Goal: Task Accomplishment & Management: Manage account settings

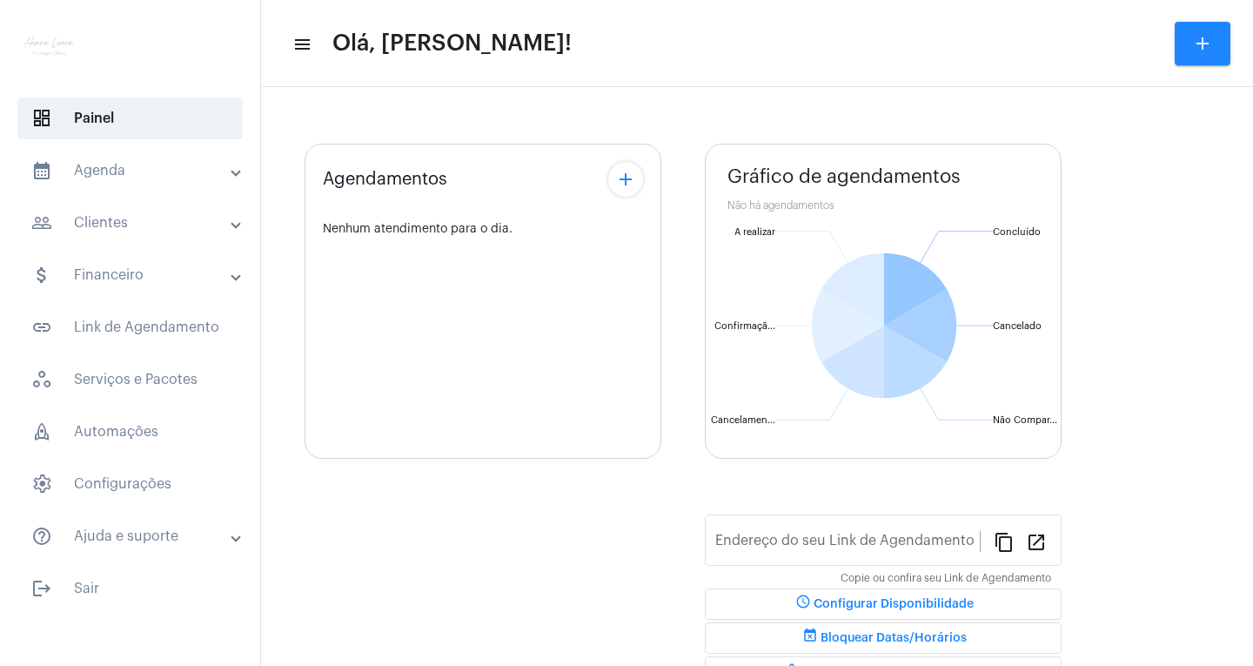
click at [175, 182] on mat-expansion-panel-header "calendar_month_outlined Agenda" at bounding box center [135, 171] width 250 height 42
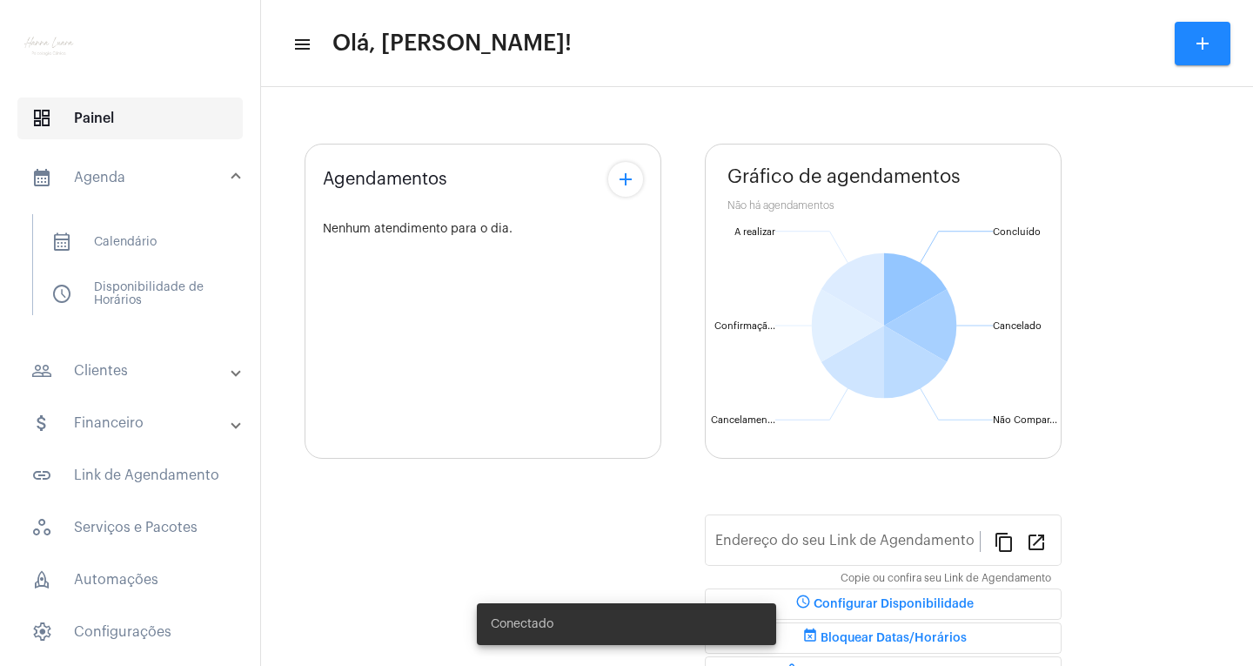
type input "[URL][DOMAIN_NAME]"
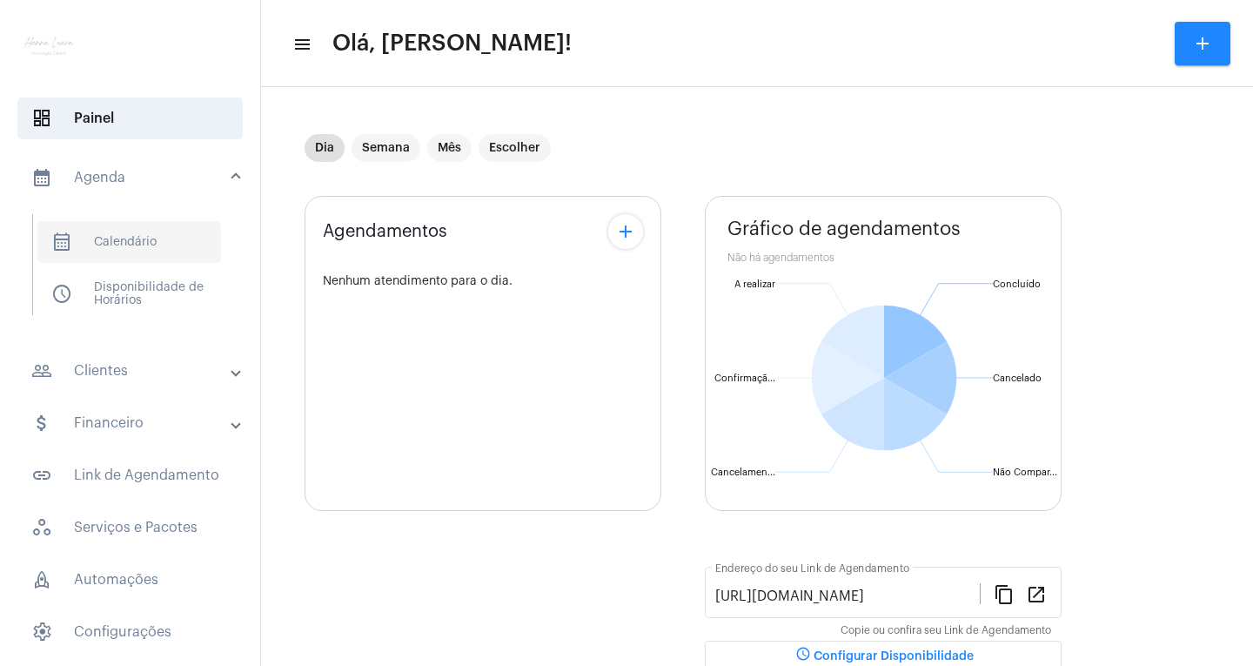
click at [123, 240] on span "calendar_month_outlined Calendário" at bounding box center [129, 242] width 184 height 42
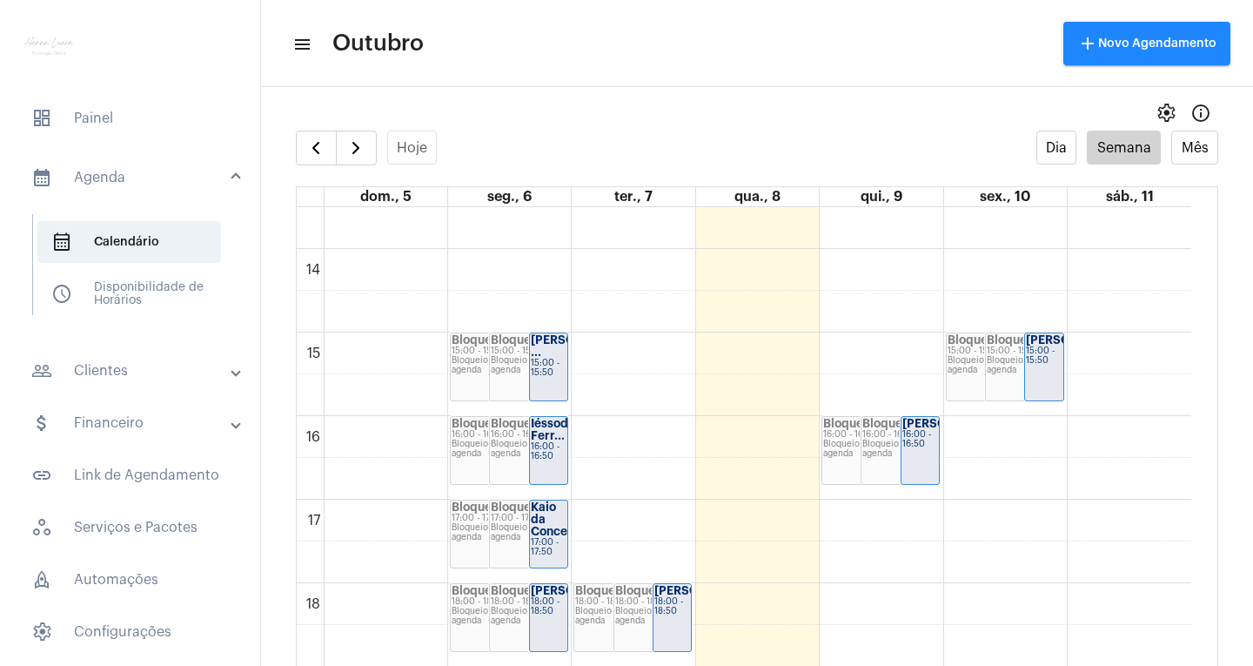
scroll to position [1111, 0]
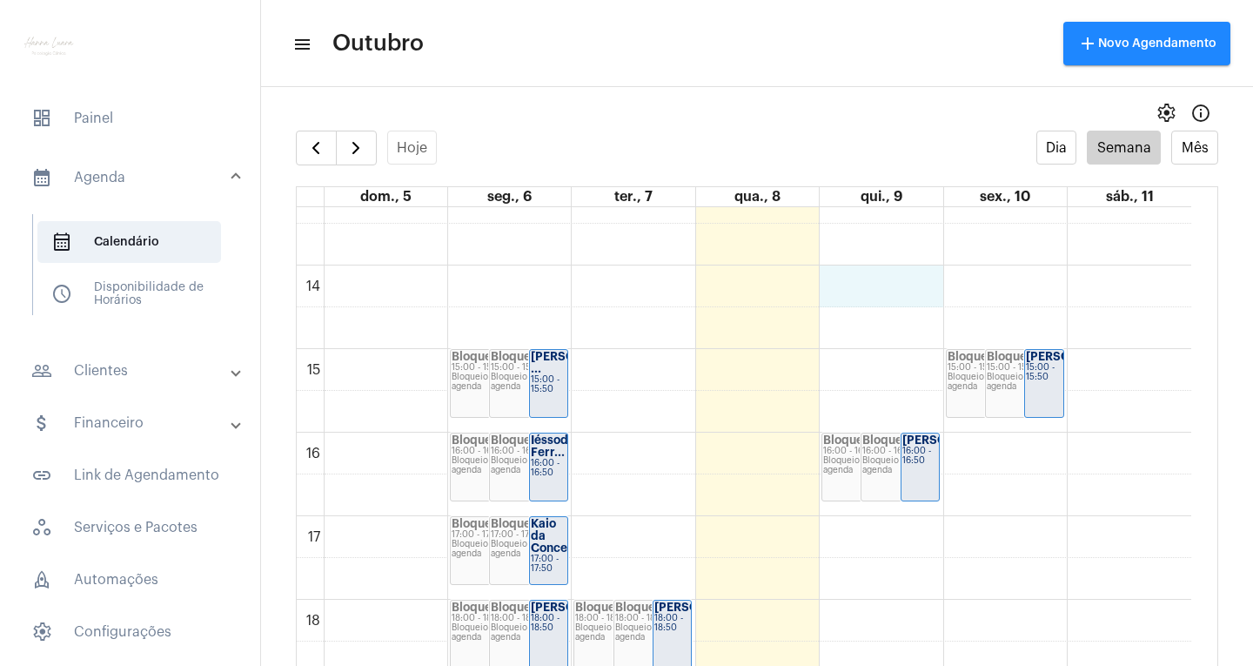
click at [909, 289] on div "00 01 02 03 04 05 06 07 08 09 10 11 12 13 14 15 16 17 18 19 20 21 22 23 Bloquei…" at bounding box center [744, 98] width 895 height 2005
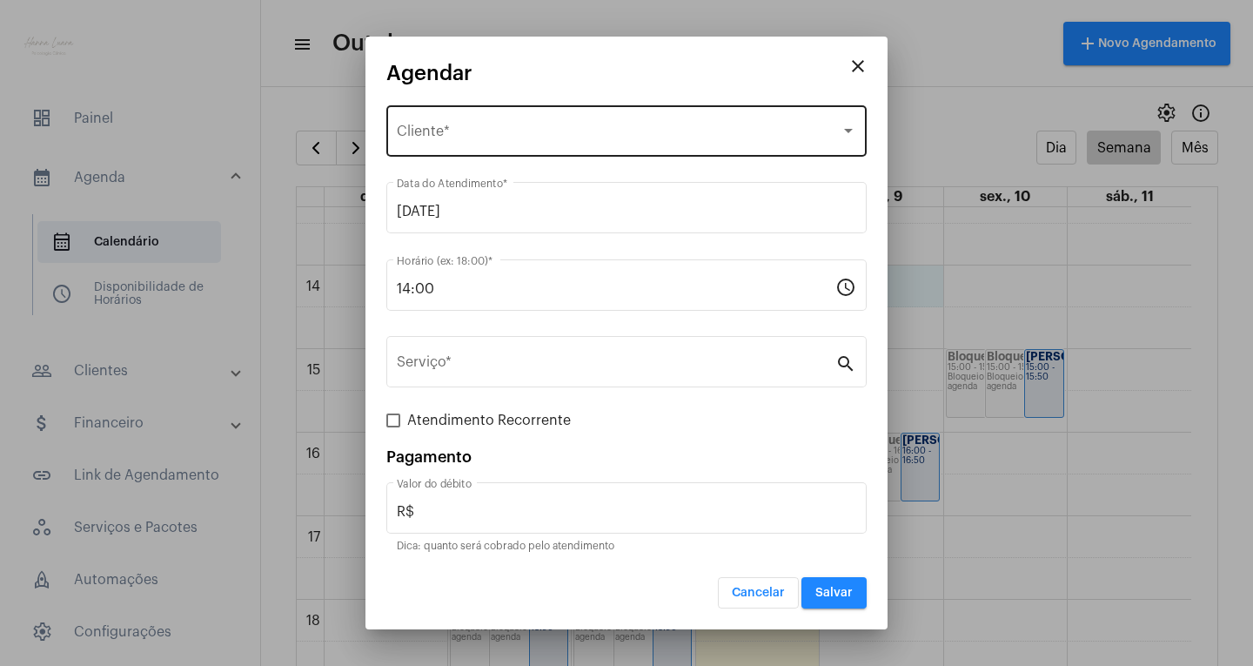
click at [516, 145] on div "Selecione o Cliente Cliente *" at bounding box center [626, 129] width 459 height 55
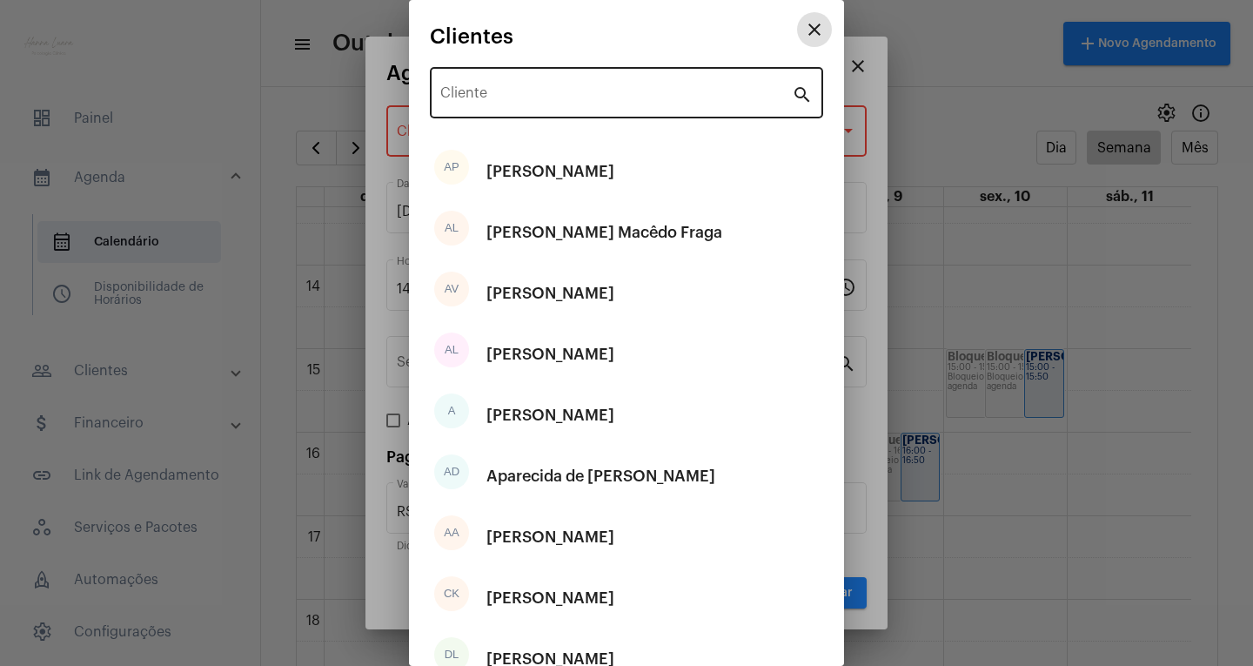
click at [707, 100] on input "Cliente" at bounding box center [616, 97] width 352 height 16
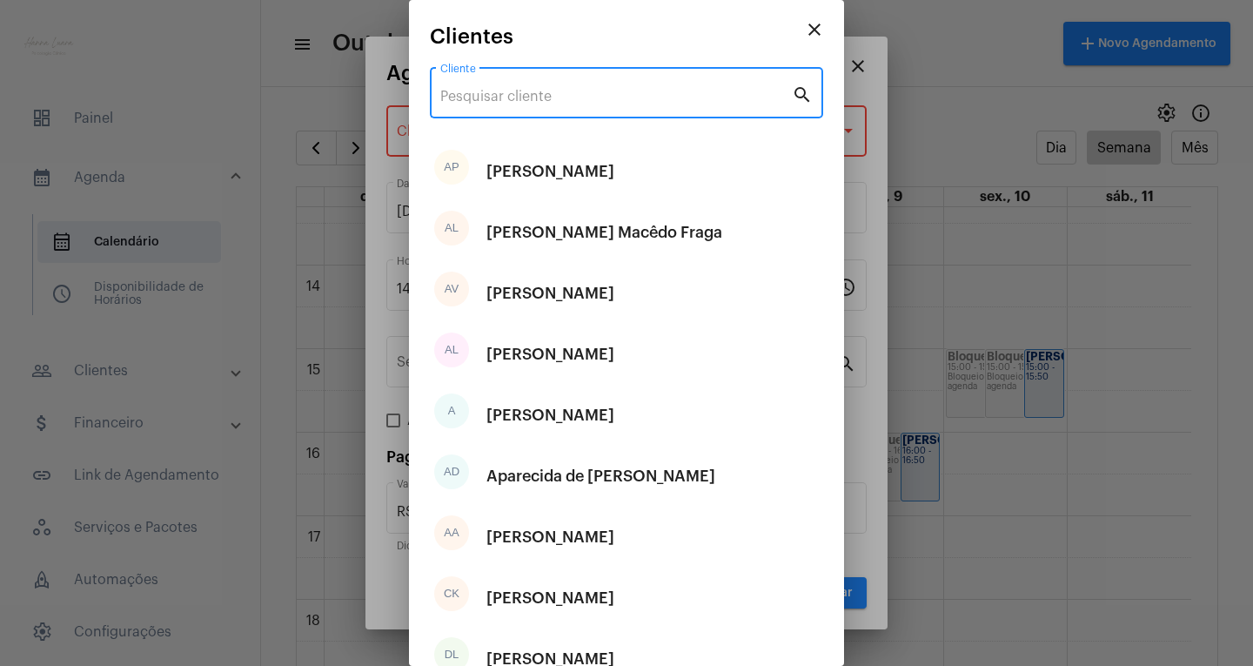
click at [808, 37] on mat-icon "close" at bounding box center [814, 29] width 21 height 21
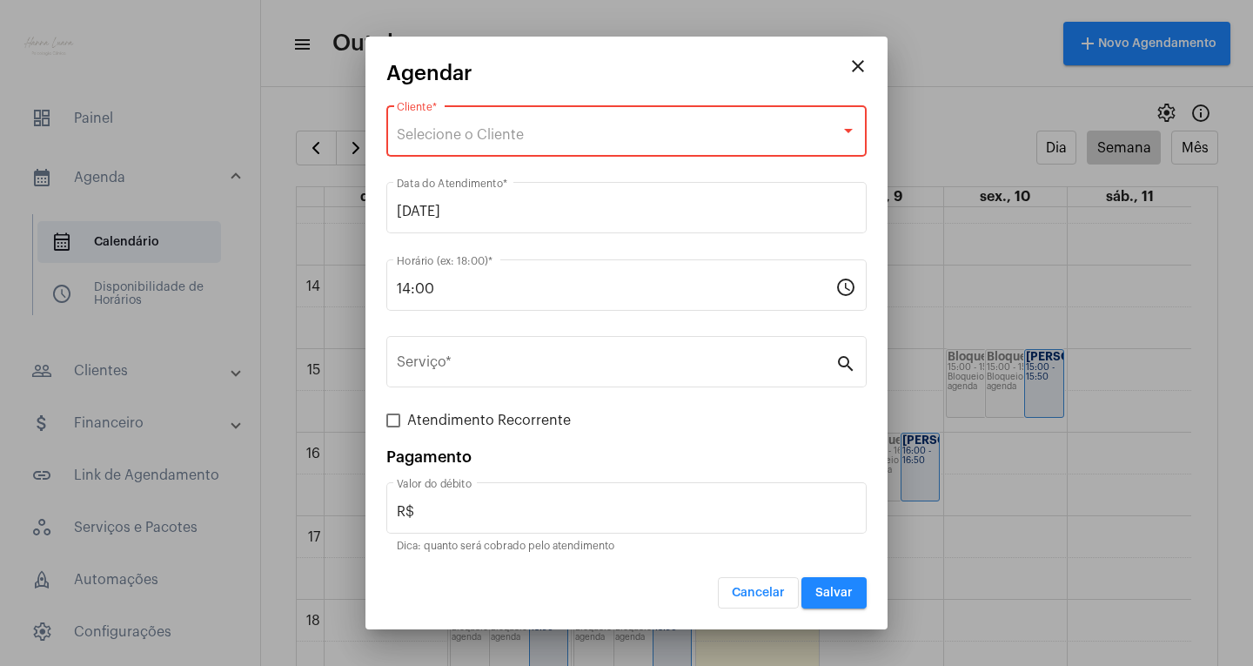
click at [849, 69] on mat-icon "close" at bounding box center [858, 66] width 21 height 21
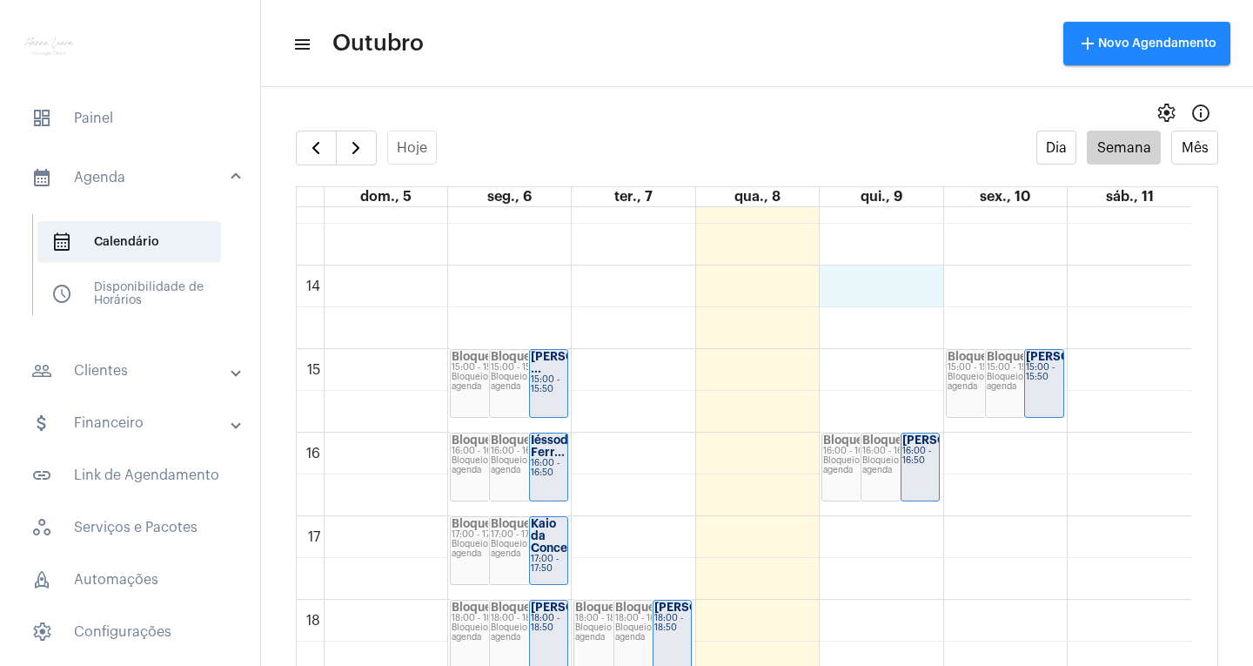
click at [913, 292] on div "00 01 02 03 04 05 06 07 08 09 10 11 12 13 14 15 16 17 18 19 20 21 22 23 Bloquei…" at bounding box center [744, 98] width 895 height 2005
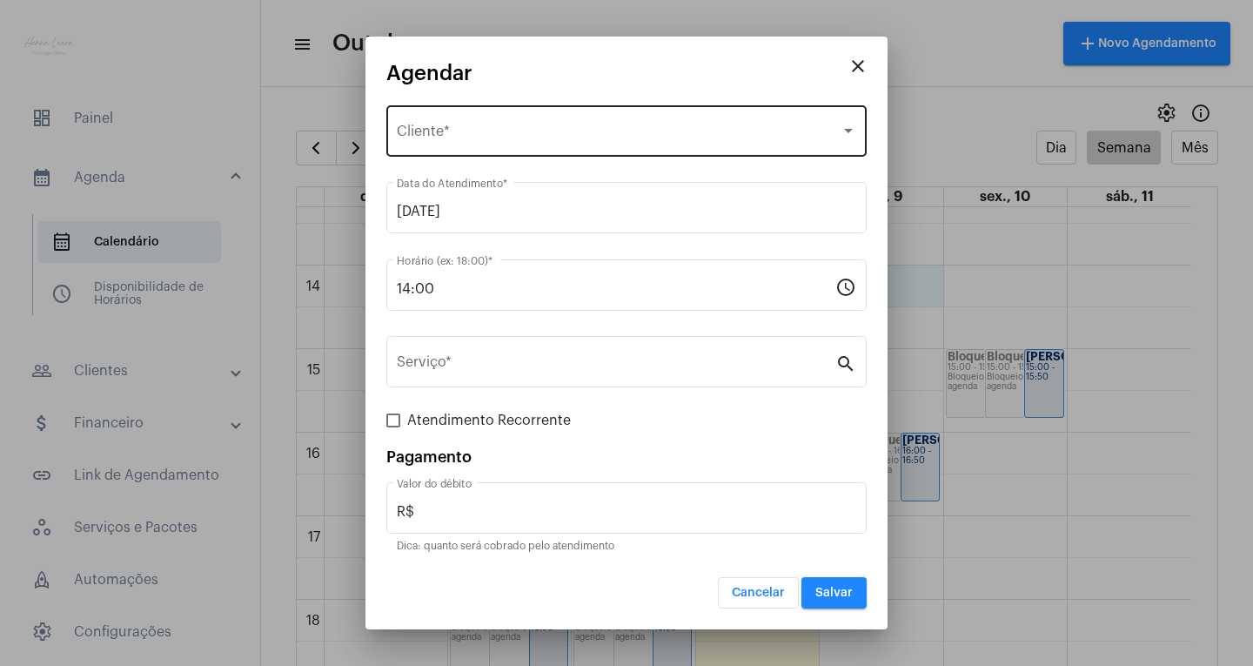
click at [489, 151] on div "Selecione o Cliente Cliente *" at bounding box center [626, 129] width 459 height 55
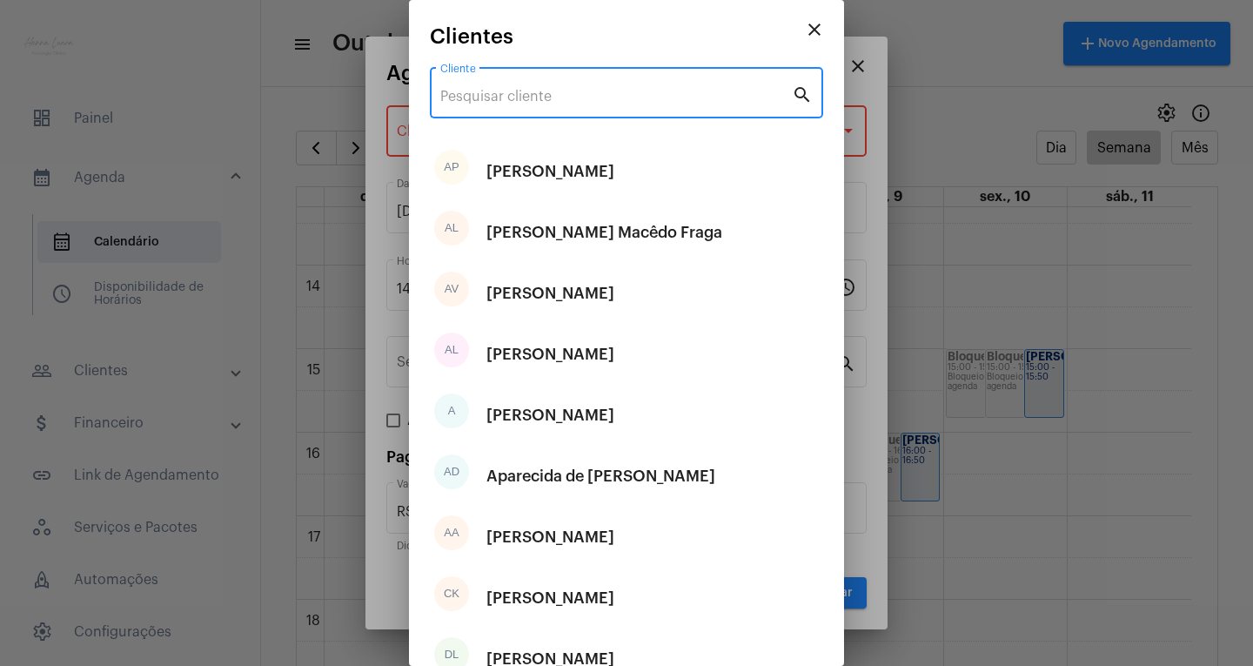
click at [537, 99] on input "Cliente" at bounding box center [616, 97] width 352 height 16
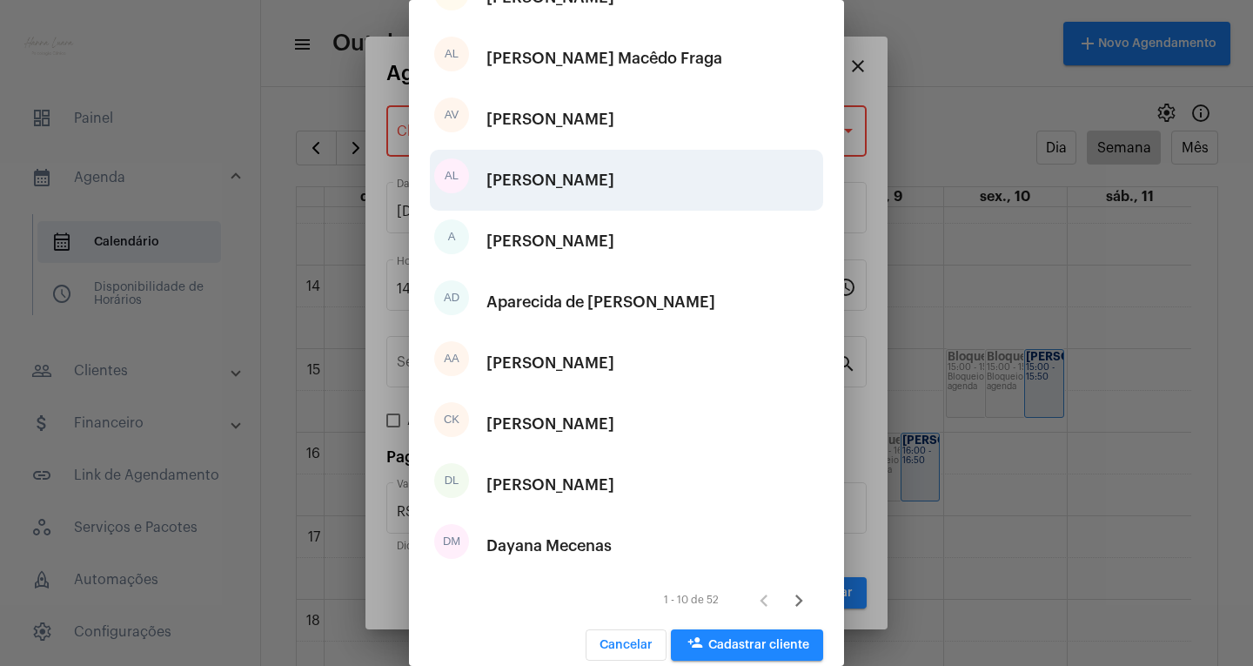
scroll to position [194, 0]
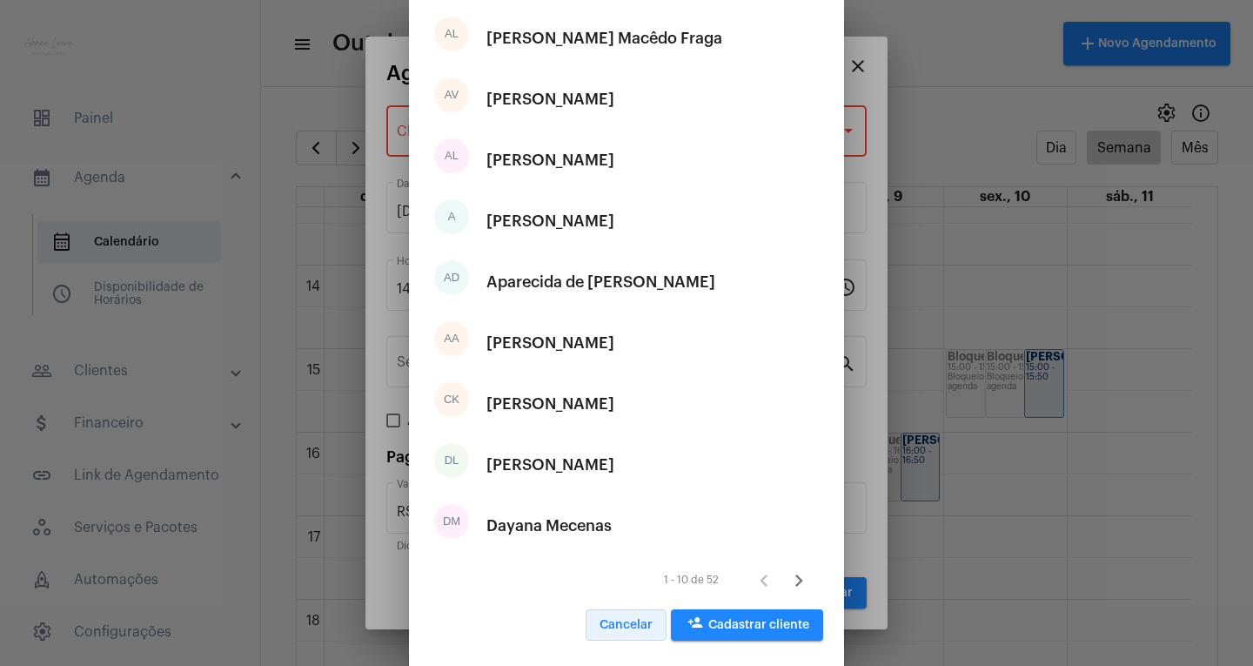
click at [637, 633] on button "Cancelar" at bounding box center [626, 624] width 81 height 31
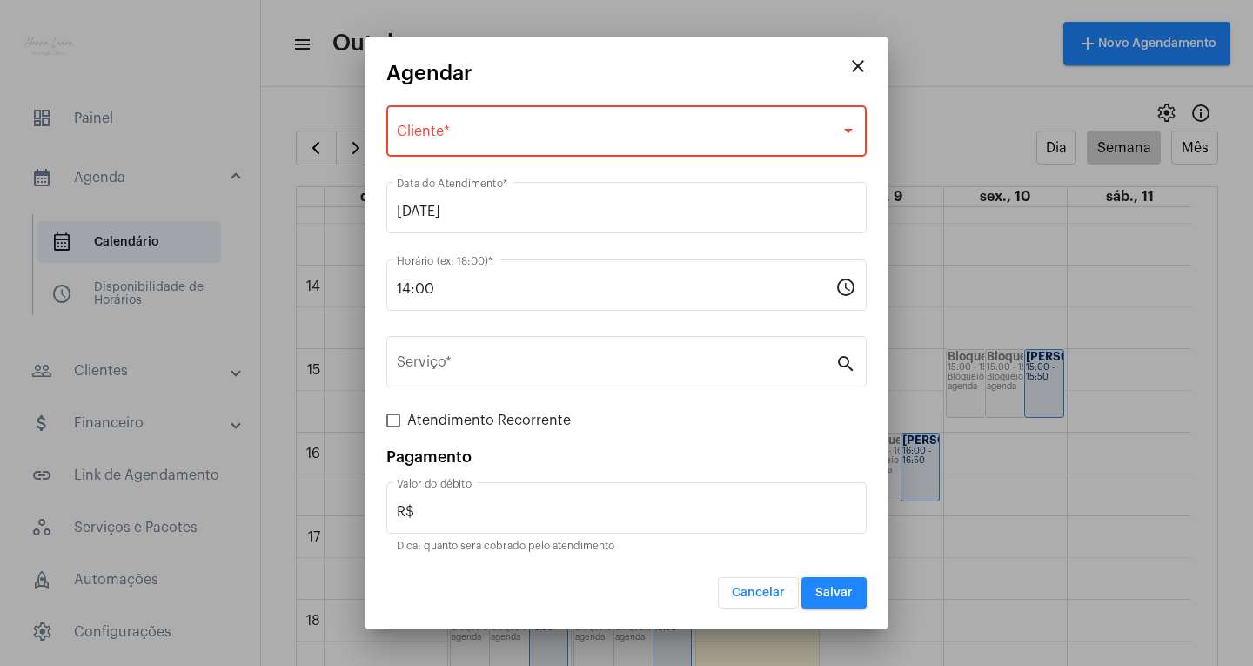
click at [836, 54] on mat-dialog-container "close Agendar Selecione o Cliente Cliente * [DATE] Data do Atendimento * 14:00 …" at bounding box center [626, 333] width 522 height 593
click at [850, 67] on mat-icon "close" at bounding box center [858, 66] width 21 height 21
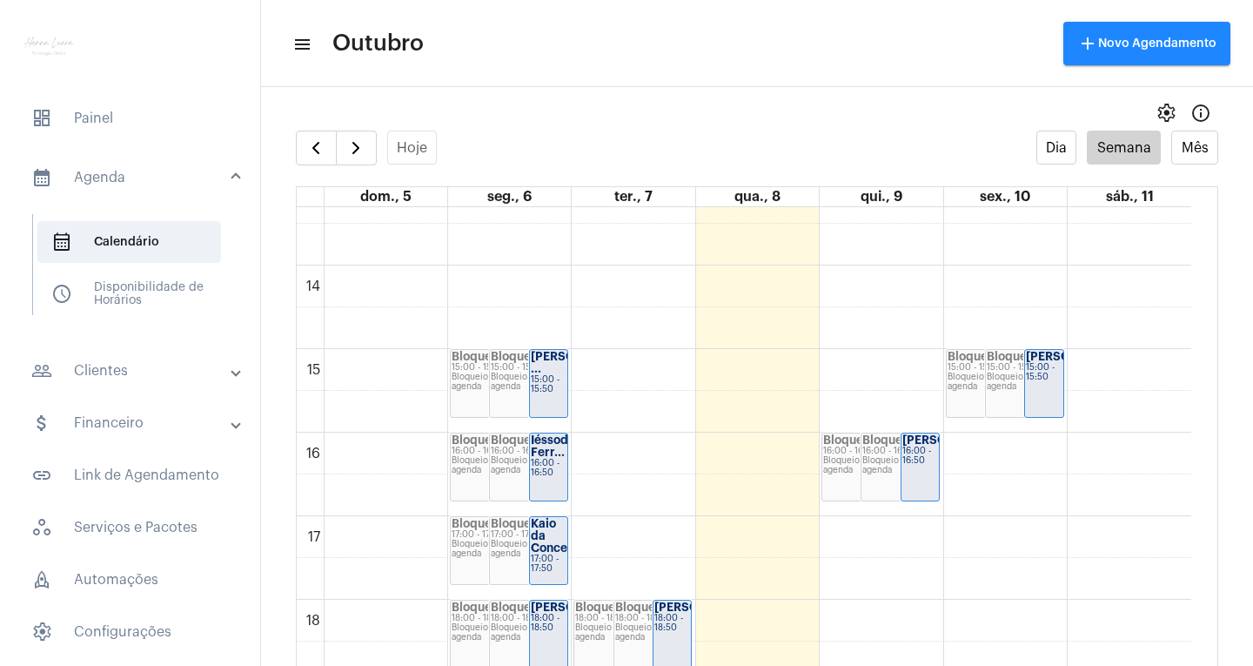
click at [906, 367] on div "00 01 02 03 04 05 06 07 08 09 10 11 12 13 14 15 16 17 18 19 20 21 22 23 Bloquei…" at bounding box center [744, 98] width 895 height 2005
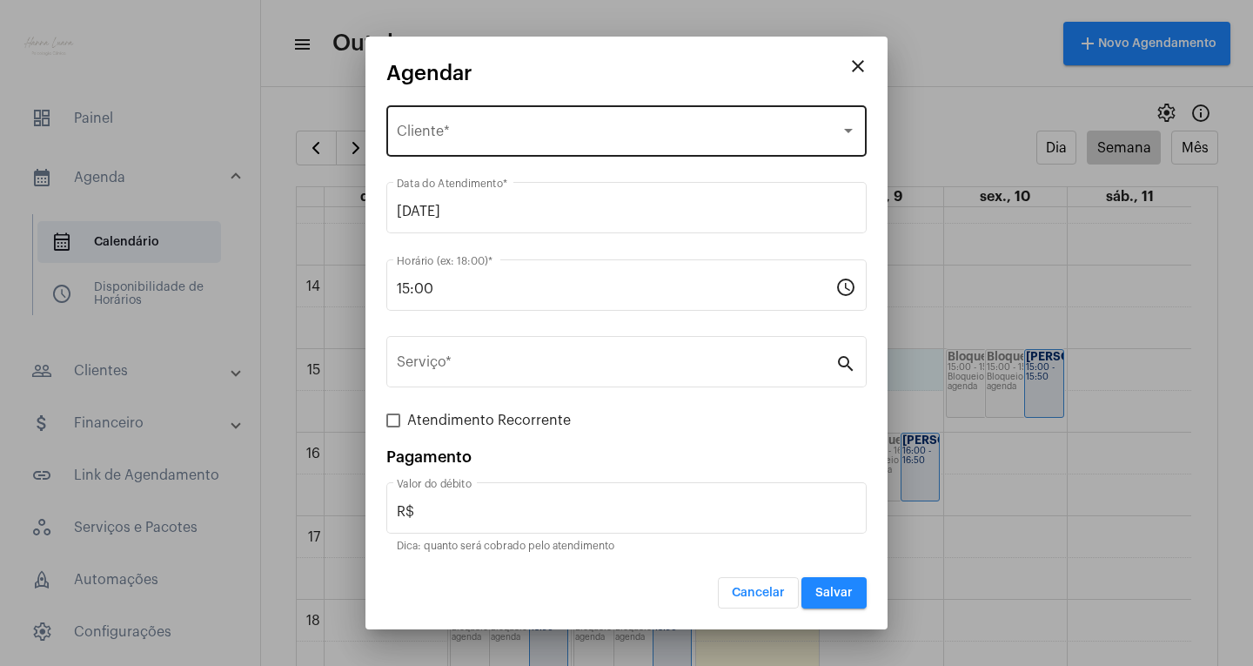
click at [445, 142] on div "Selecione o Cliente" at bounding box center [619, 135] width 444 height 16
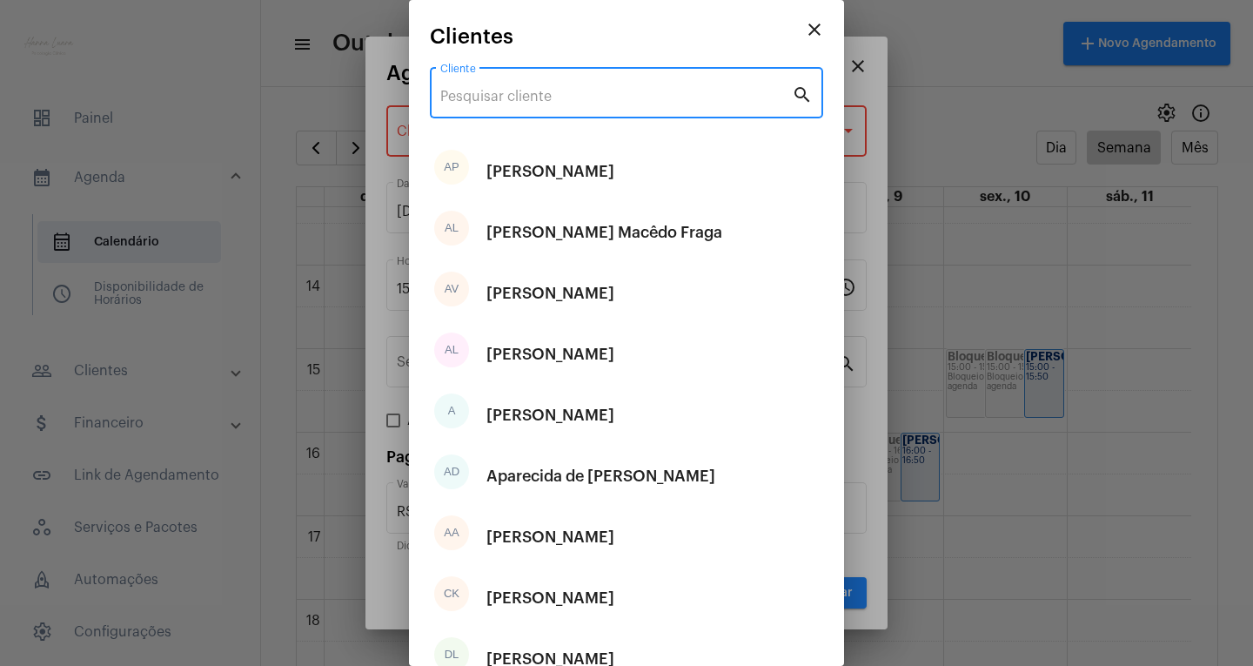
click at [542, 95] on input "Cliente" at bounding box center [616, 97] width 352 height 16
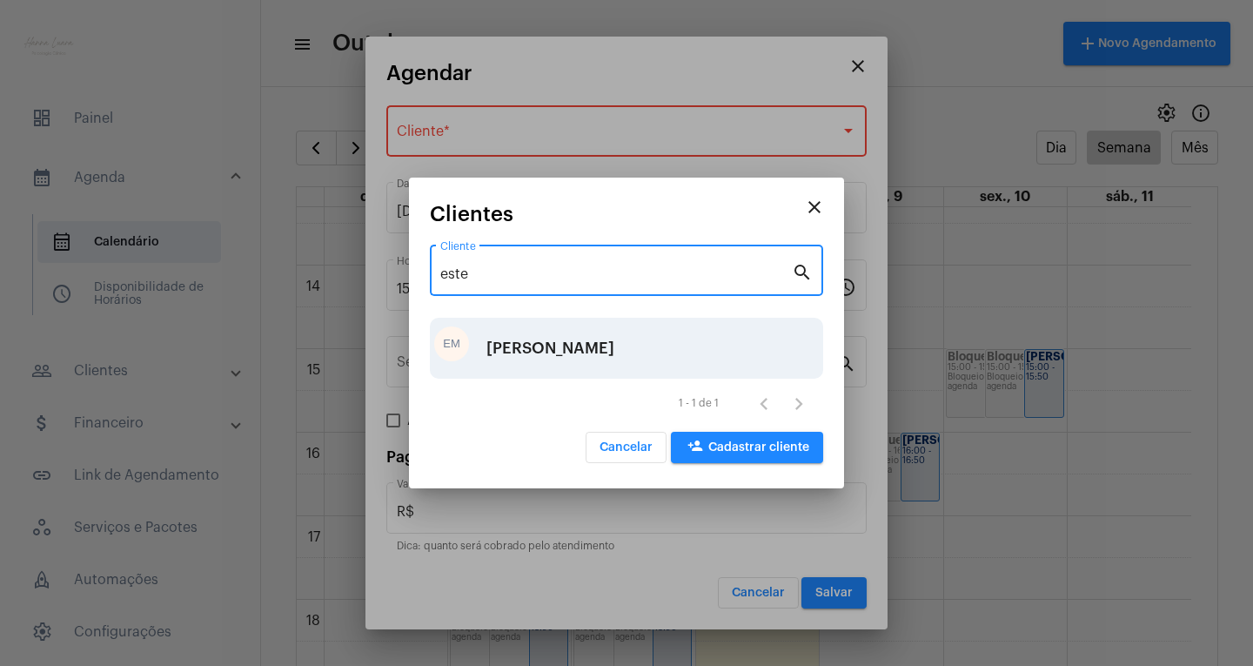
type input "este"
click at [610, 337] on div "[PERSON_NAME]" at bounding box center [550, 348] width 128 height 52
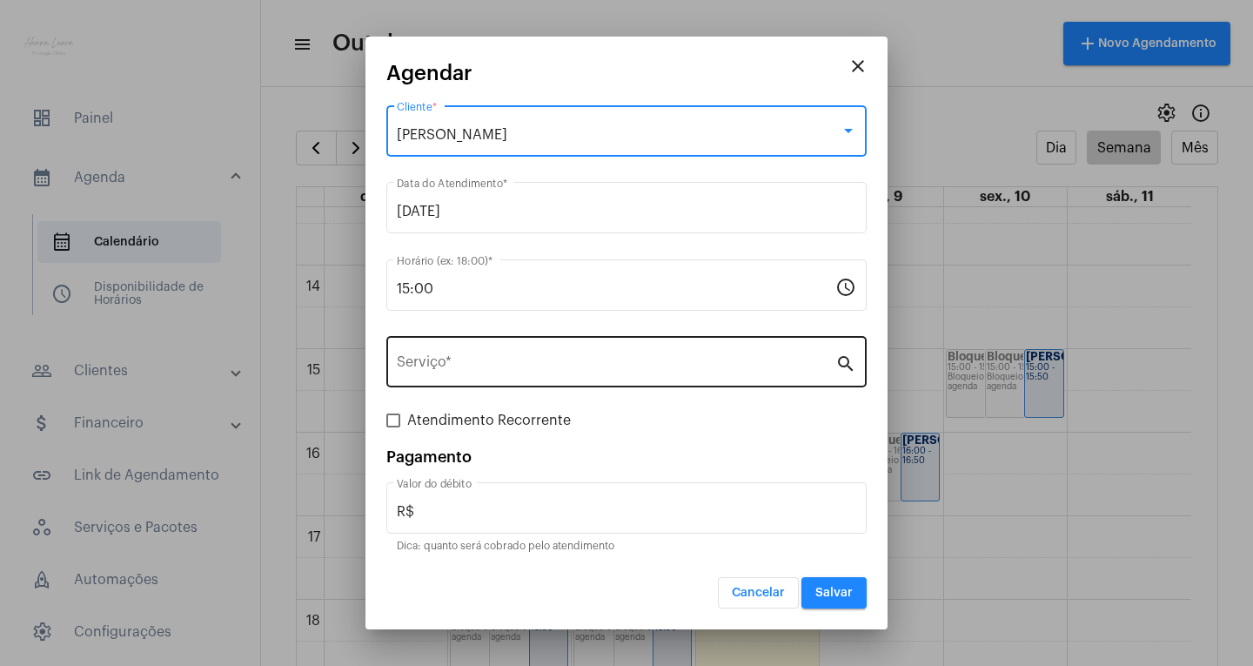
click at [586, 371] on input "Serviço *" at bounding box center [616, 366] width 439 height 16
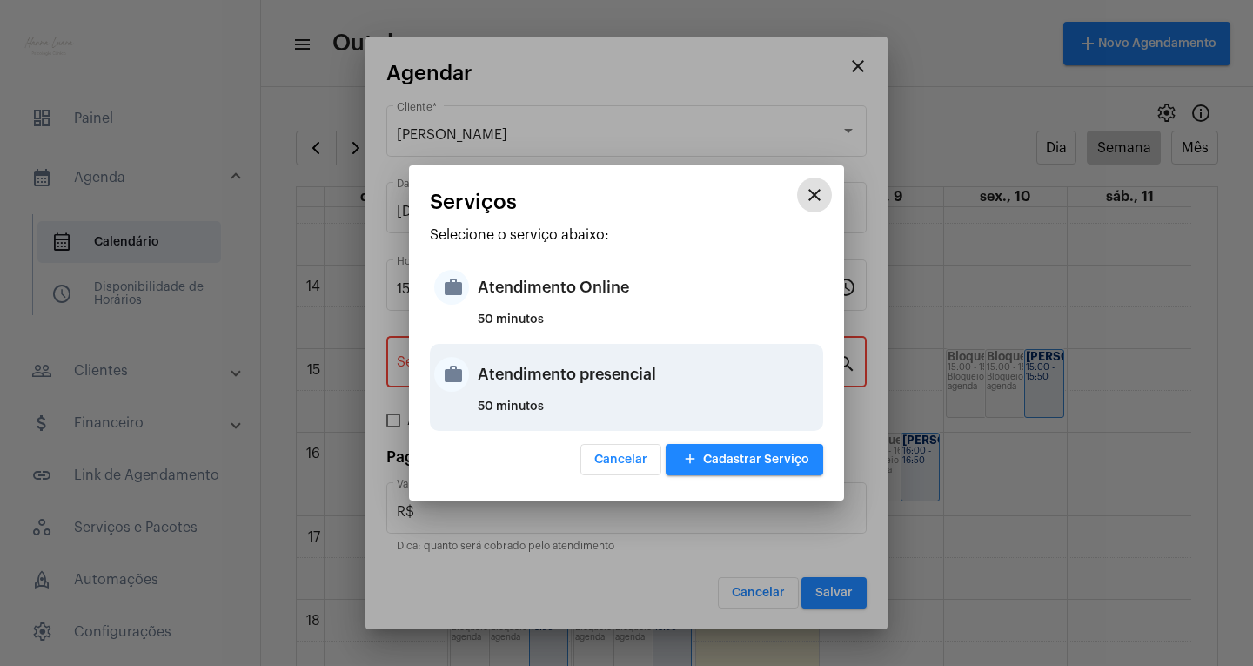
click at [694, 378] on div "Atendimento presencial" at bounding box center [648, 374] width 341 height 52
type input "Atendimento presencial"
type input "R$ 0"
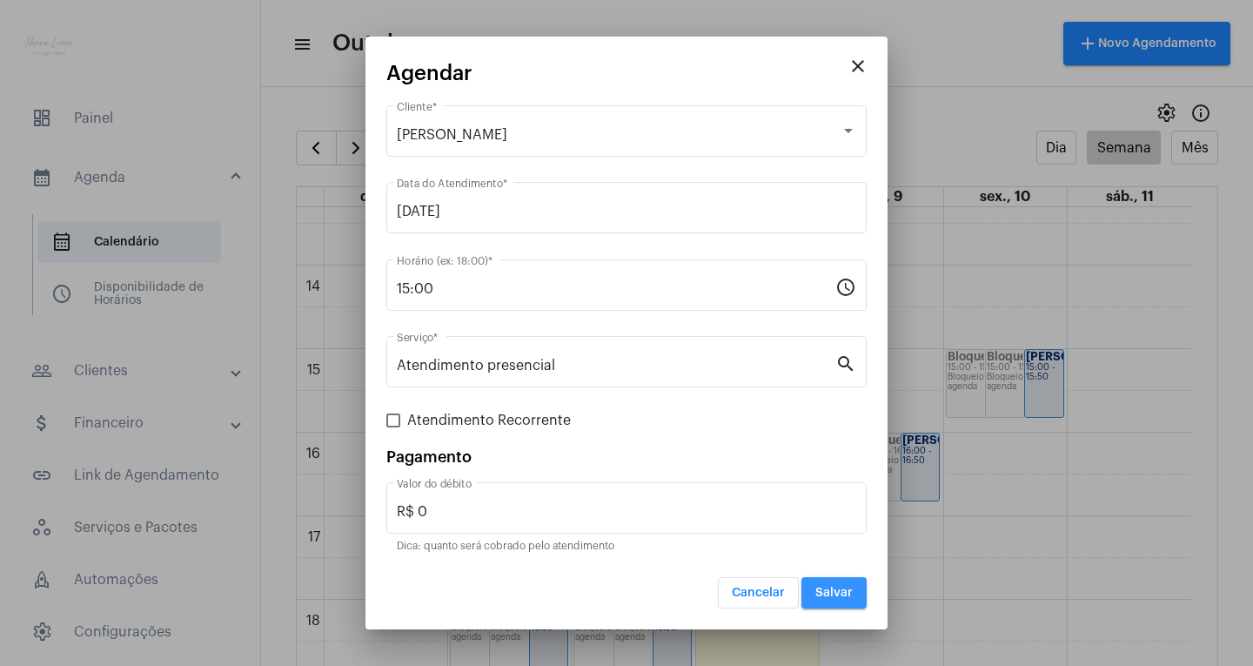
click at [841, 588] on span "Salvar" at bounding box center [833, 592] width 37 height 12
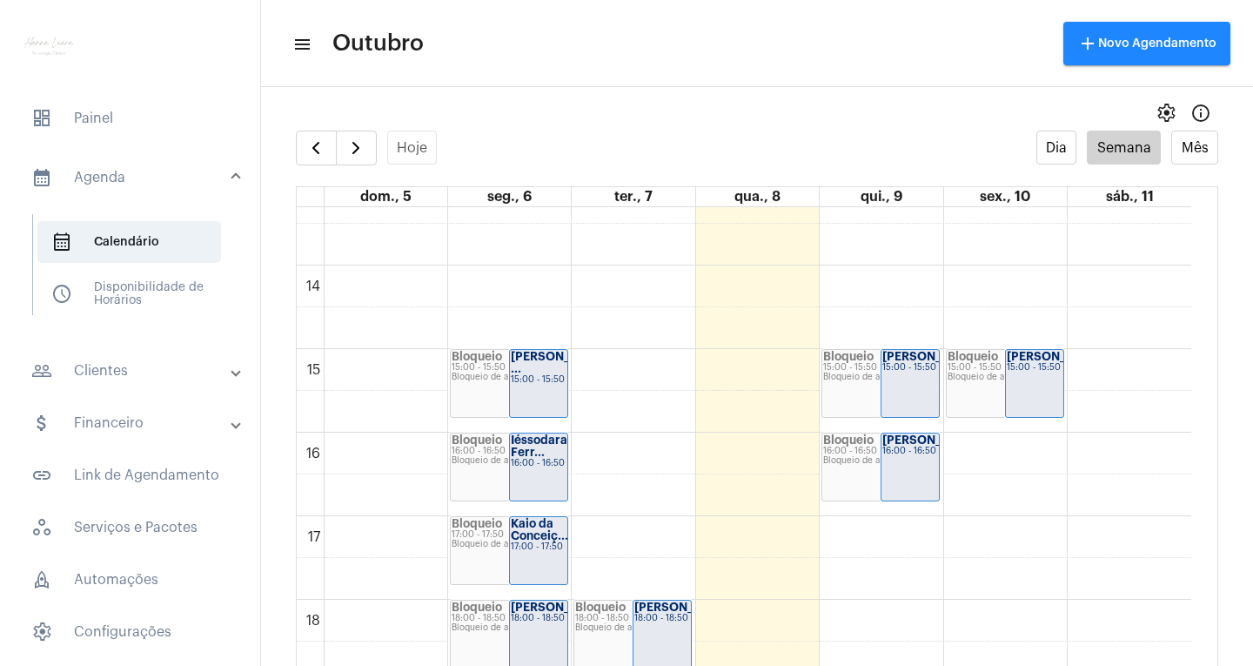
click at [920, 292] on div "00 01 02 03 04 05 06 07 08 09 10 11 12 13 14 15 16 17 18 19 20 21 22 23 Bloquei…" at bounding box center [744, 98] width 895 height 2005
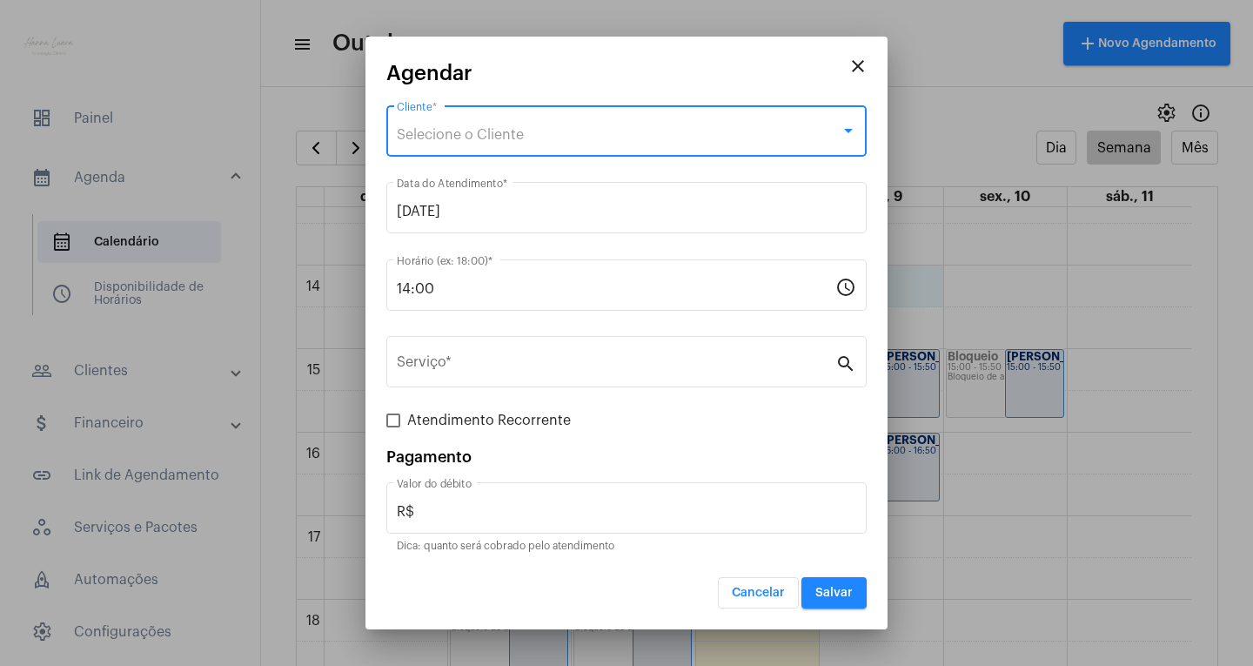
click at [513, 140] on span "Selecione o Cliente" at bounding box center [460, 135] width 127 height 14
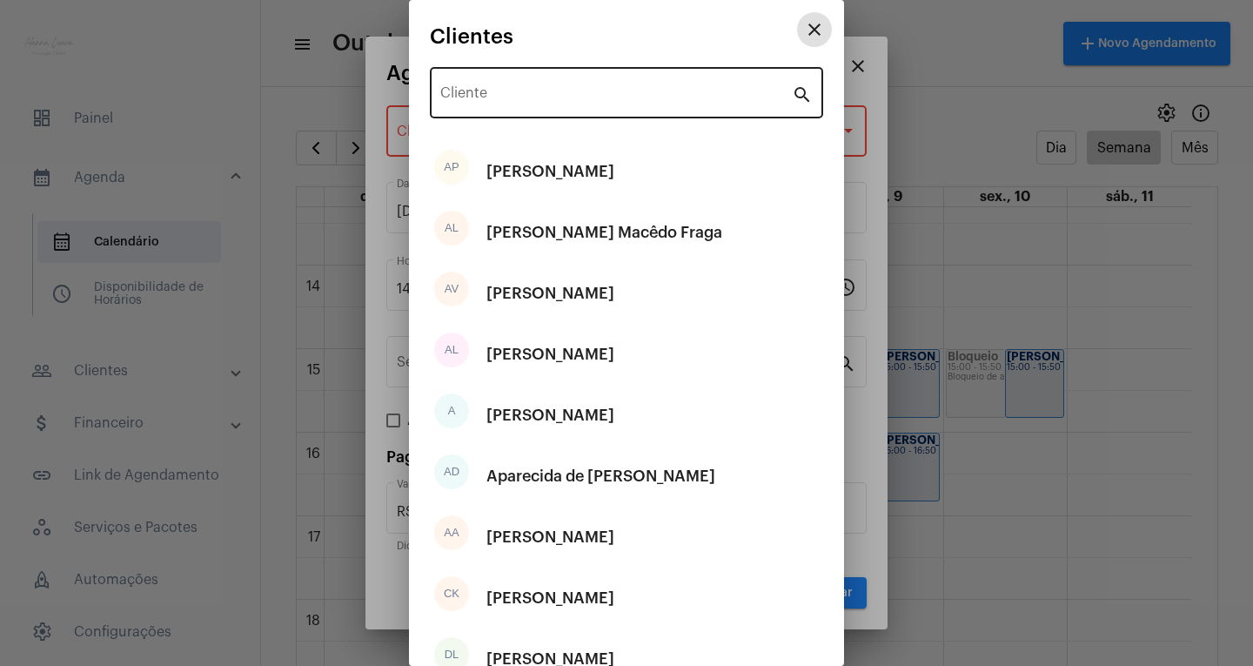
click at [573, 103] on input "Cliente" at bounding box center [616, 97] width 352 height 16
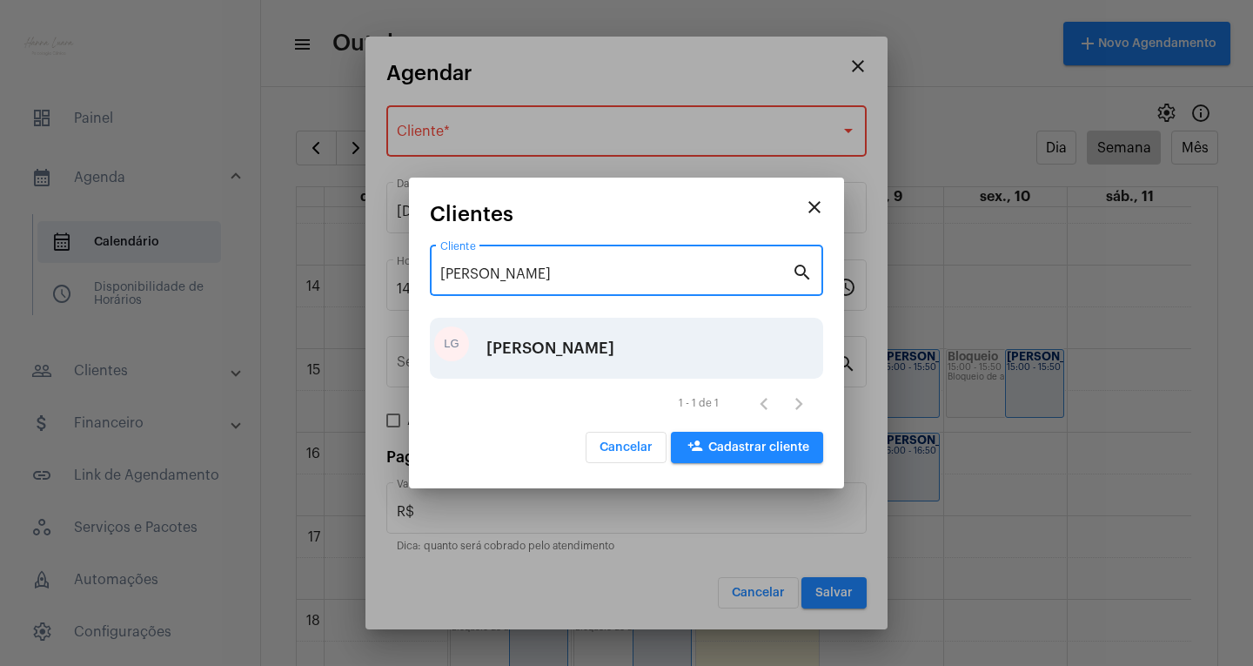
type input "[PERSON_NAME]"
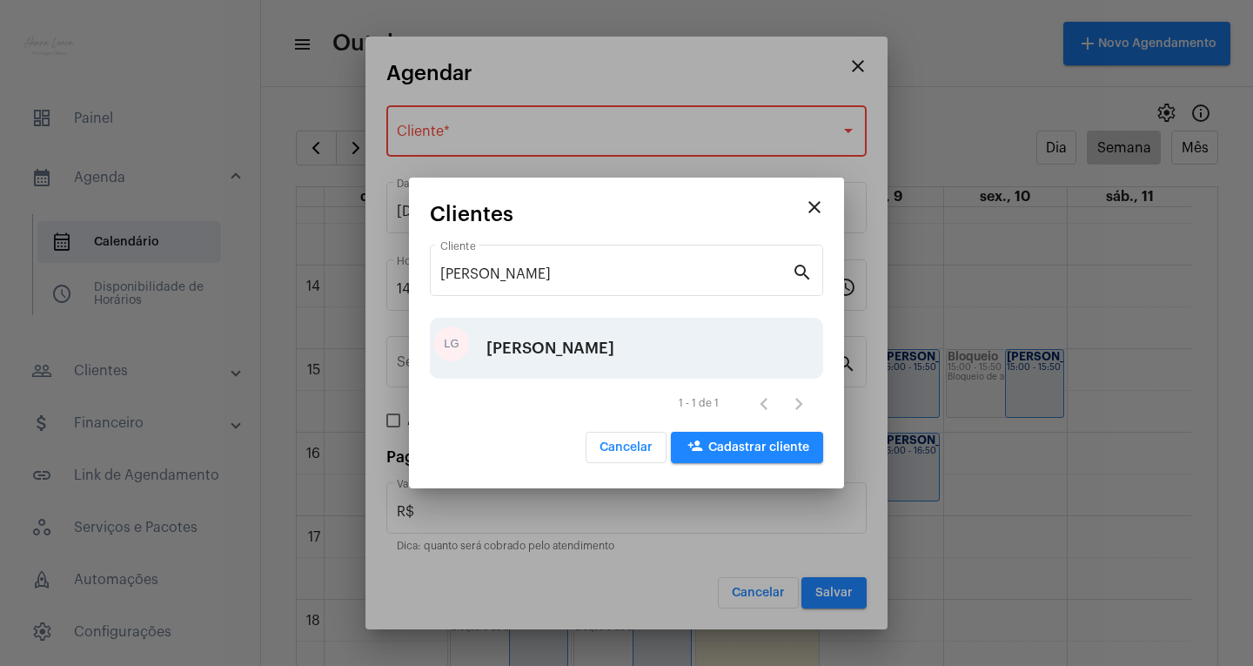
click at [614, 358] on div "[PERSON_NAME]" at bounding box center [550, 348] width 128 height 52
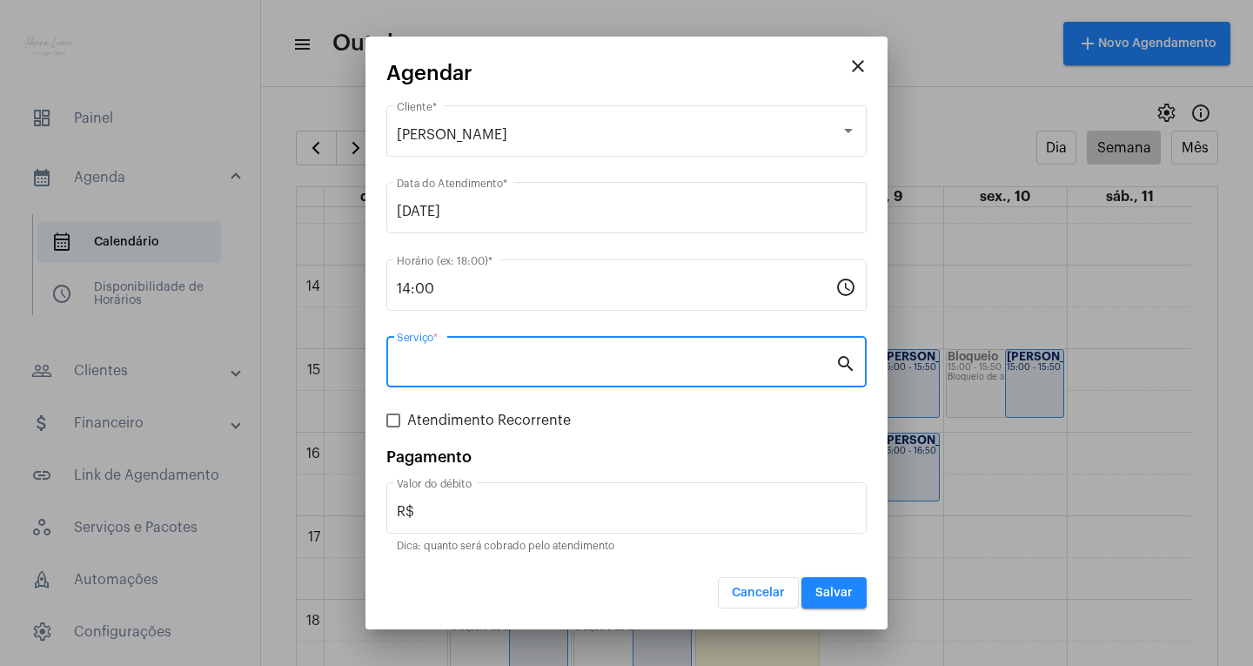
click at [640, 359] on input "Serviço *" at bounding box center [616, 366] width 439 height 16
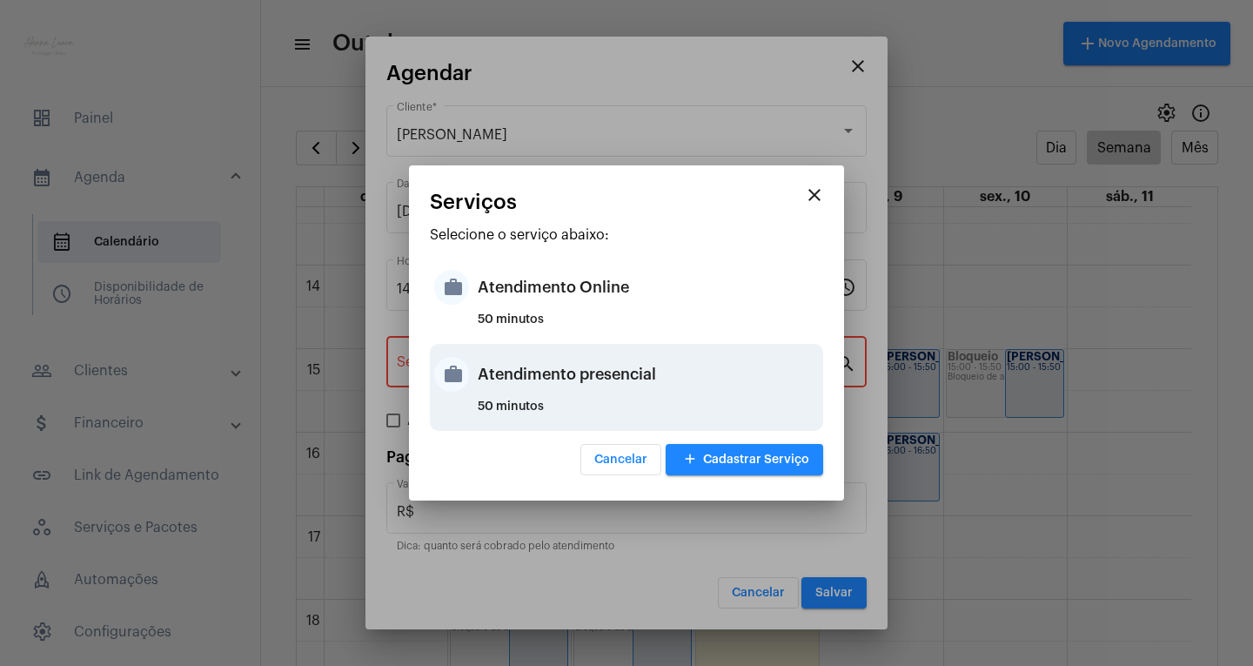
click at [660, 381] on div "Atendimento presencial" at bounding box center [648, 374] width 341 height 52
type input "Atendimento presencial"
type input "R$ 0"
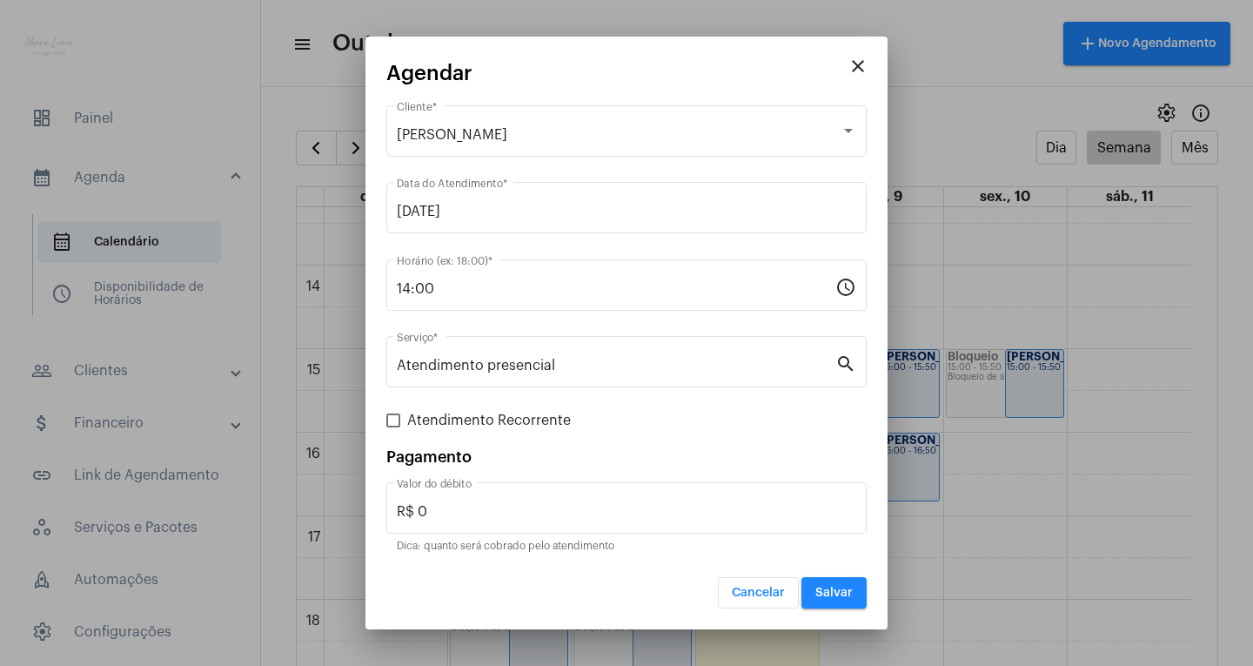
click at [681, 452] on div "Pagamento" at bounding box center [626, 456] width 480 height 17
click at [837, 593] on span "Salvar" at bounding box center [833, 592] width 37 height 12
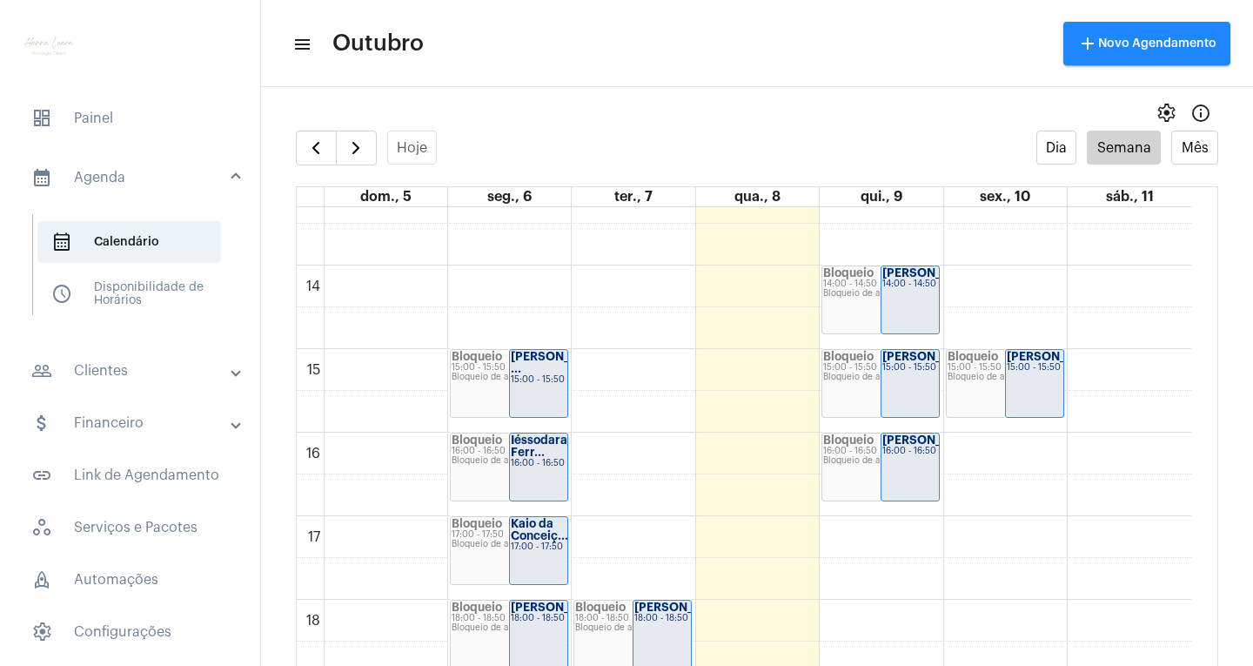
scroll to position [1198, 0]
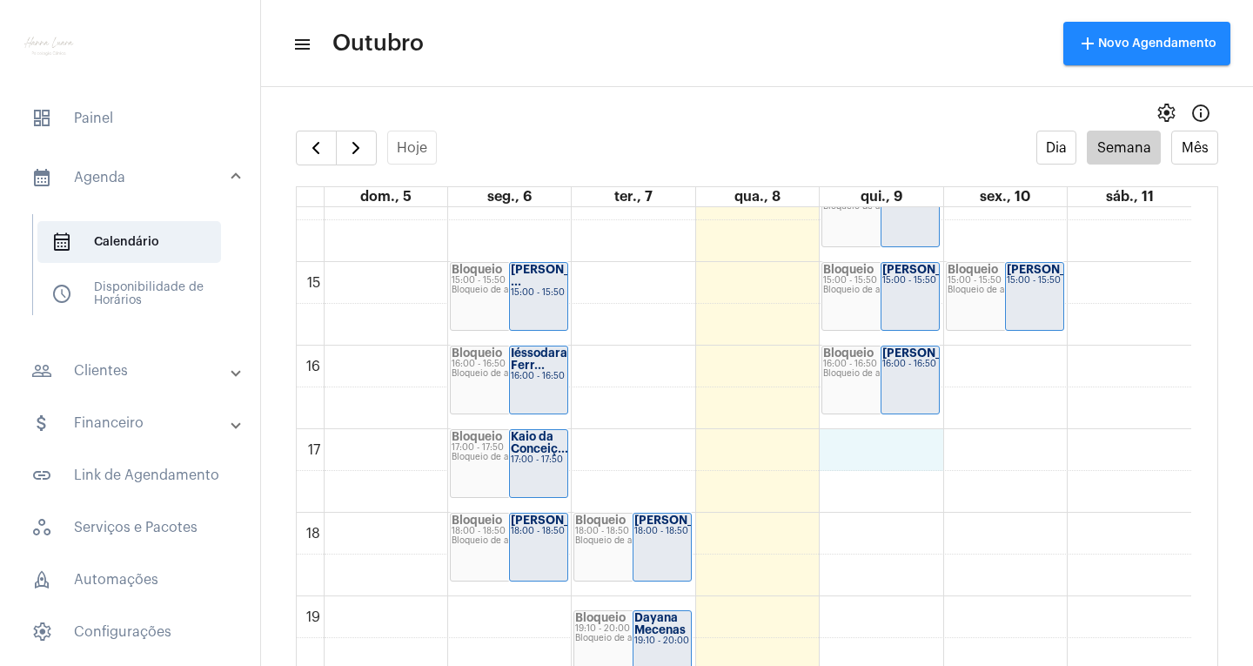
click at [876, 460] on div "00 01 02 03 04 05 06 07 08 09 10 11 12 13 14 15 16 17 18 19 20 21 22 23 Bloquei…" at bounding box center [744, 11] width 895 height 2005
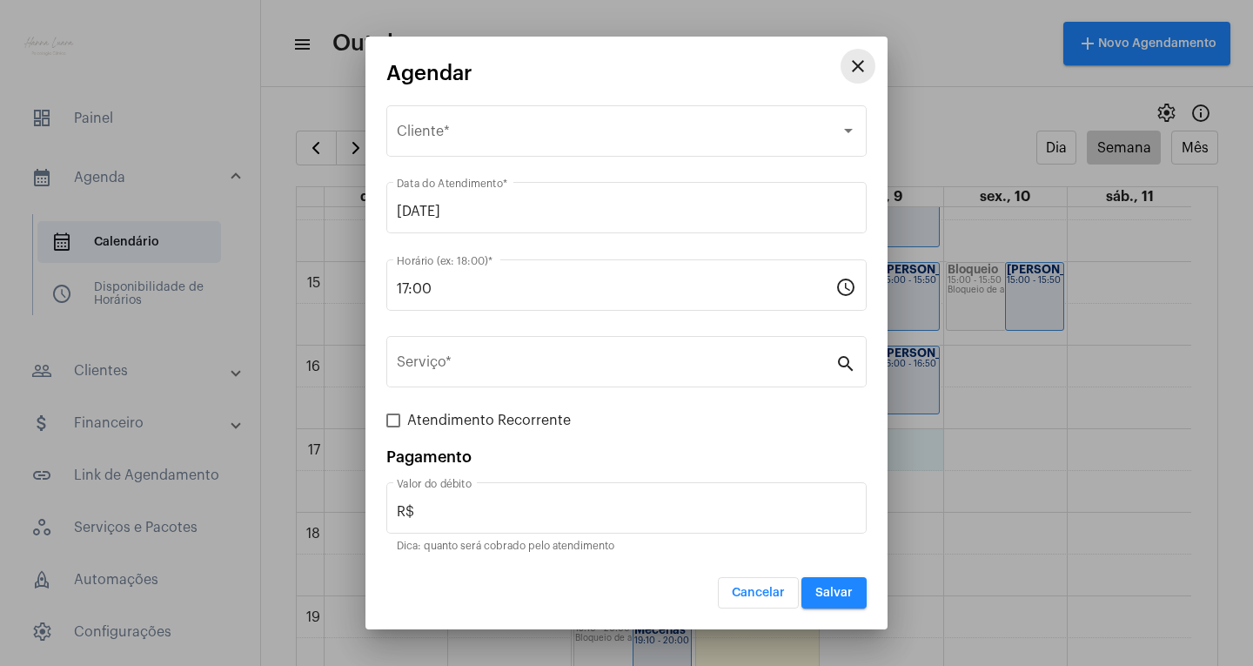
click at [861, 63] on mat-icon "close" at bounding box center [858, 66] width 21 height 21
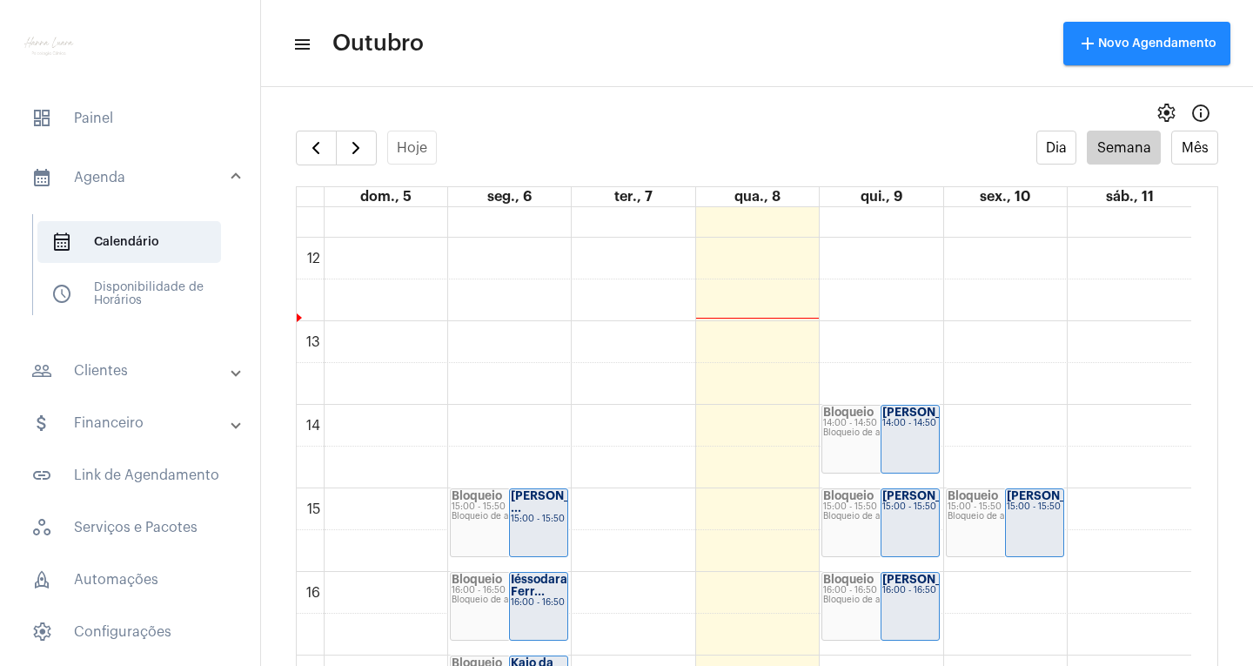
scroll to position [1024, 0]
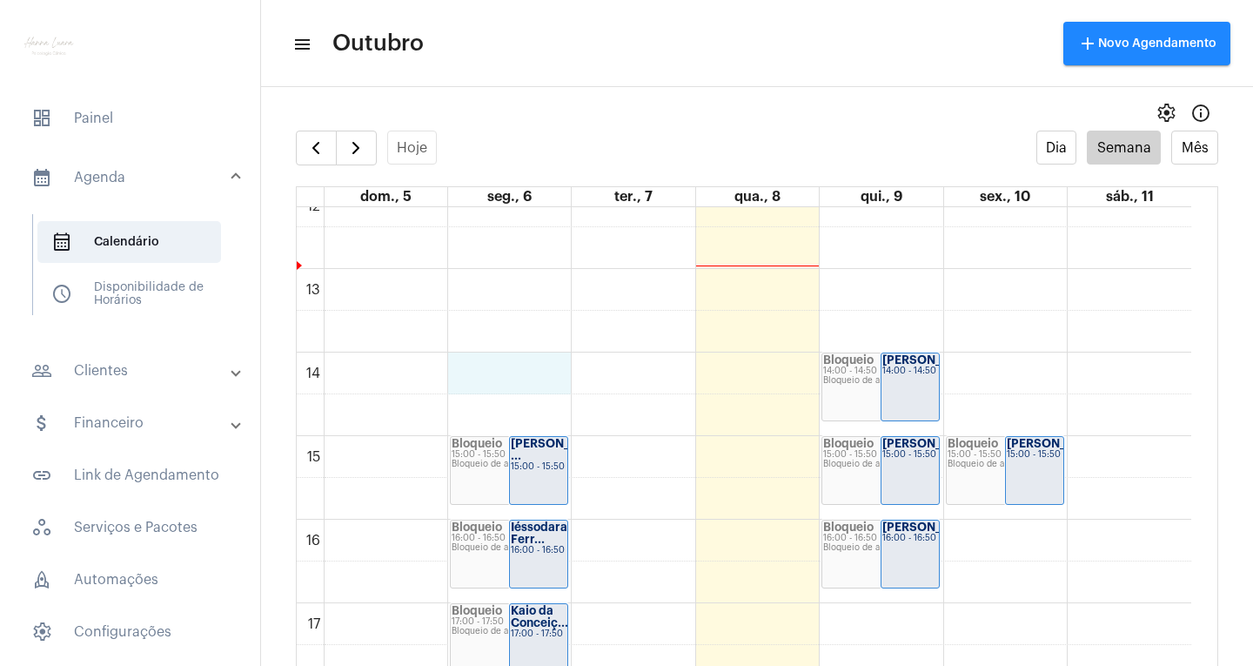
click at [468, 363] on div "00 01 02 03 04 05 06 07 08 09 10 11 12 13 14 15 16 17 18 19 20 21 22 23 Bloquei…" at bounding box center [744, 185] width 895 height 2005
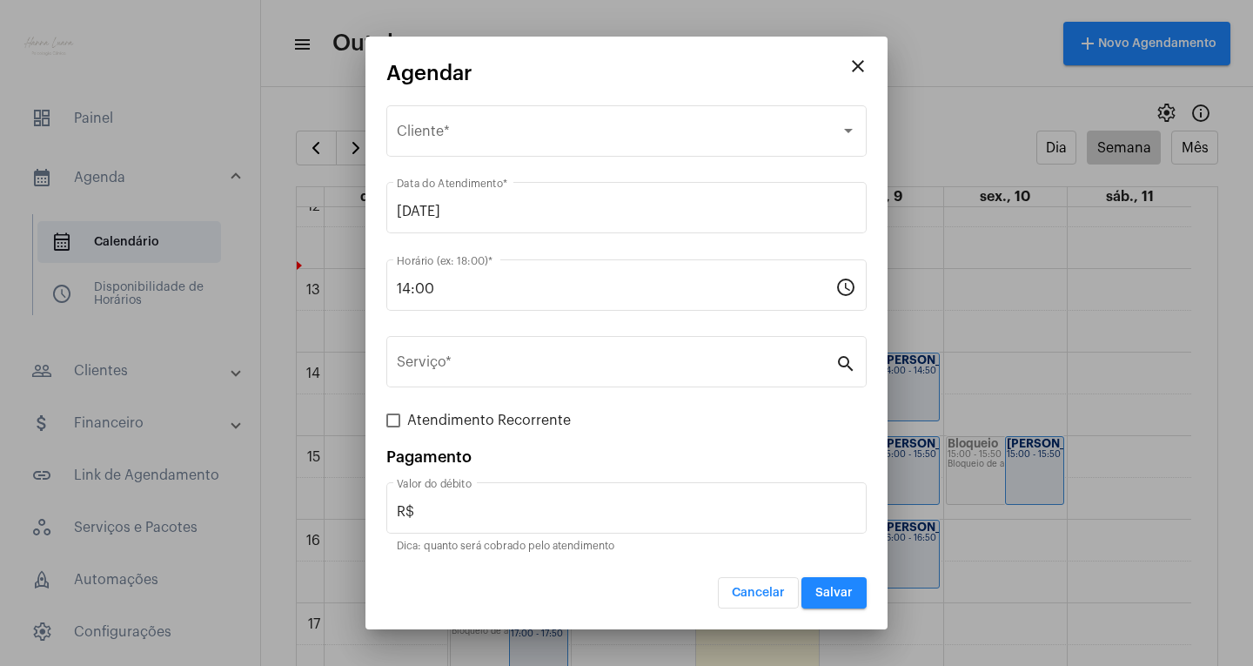
click at [1110, 533] on div at bounding box center [626, 333] width 1253 height 666
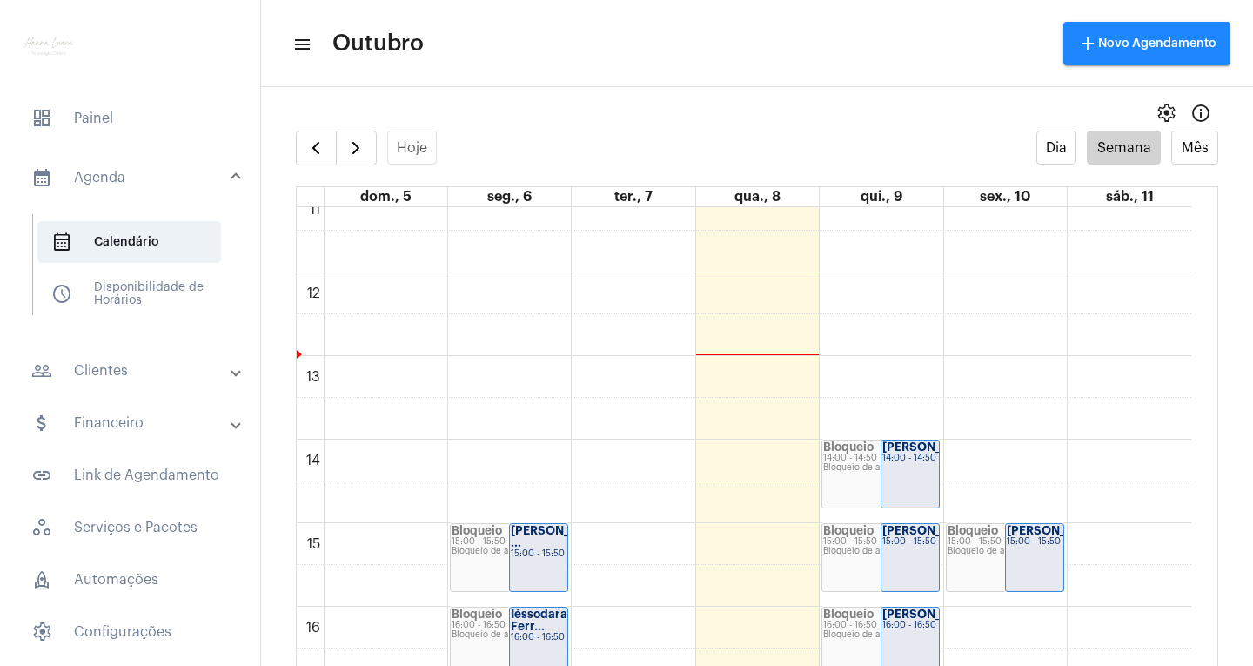
scroll to position [1111, 0]
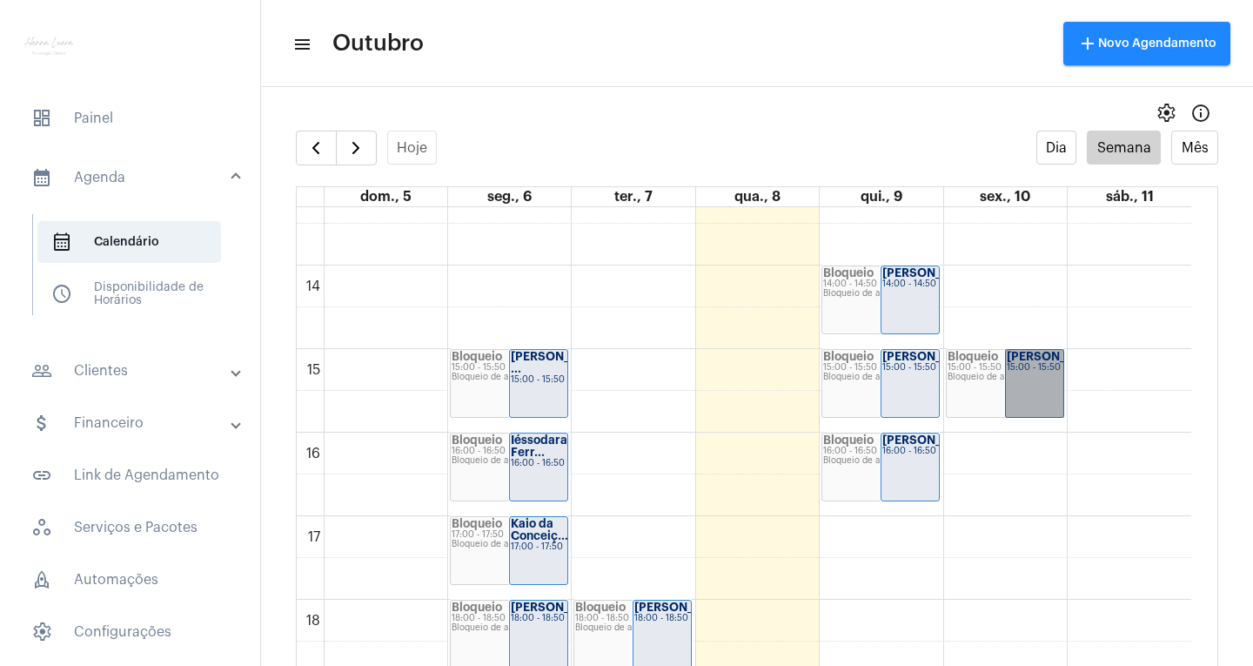
drag, startPoint x: 1038, startPoint y: 367, endPoint x: 1029, endPoint y: 378, distance: 14.2
click at [1029, 378] on link "[PERSON_NAME]... 15:00 - 15:50" at bounding box center [1034, 383] width 59 height 69
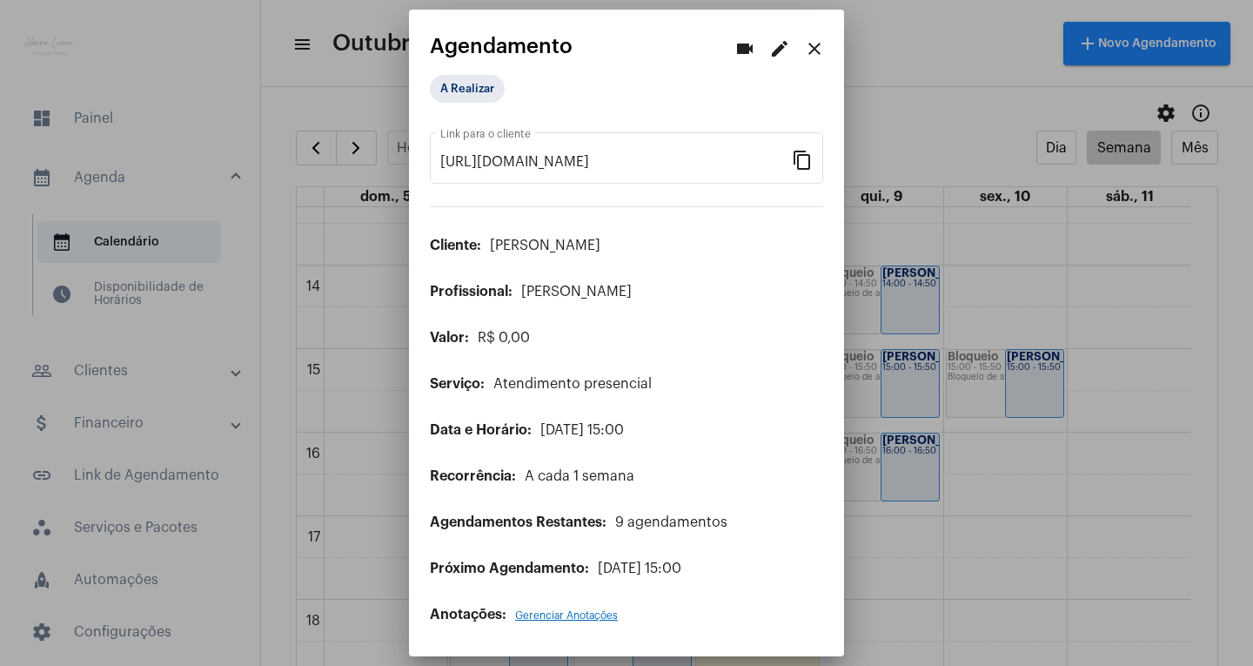
click at [773, 44] on mat-icon "edit" at bounding box center [779, 48] width 21 height 21
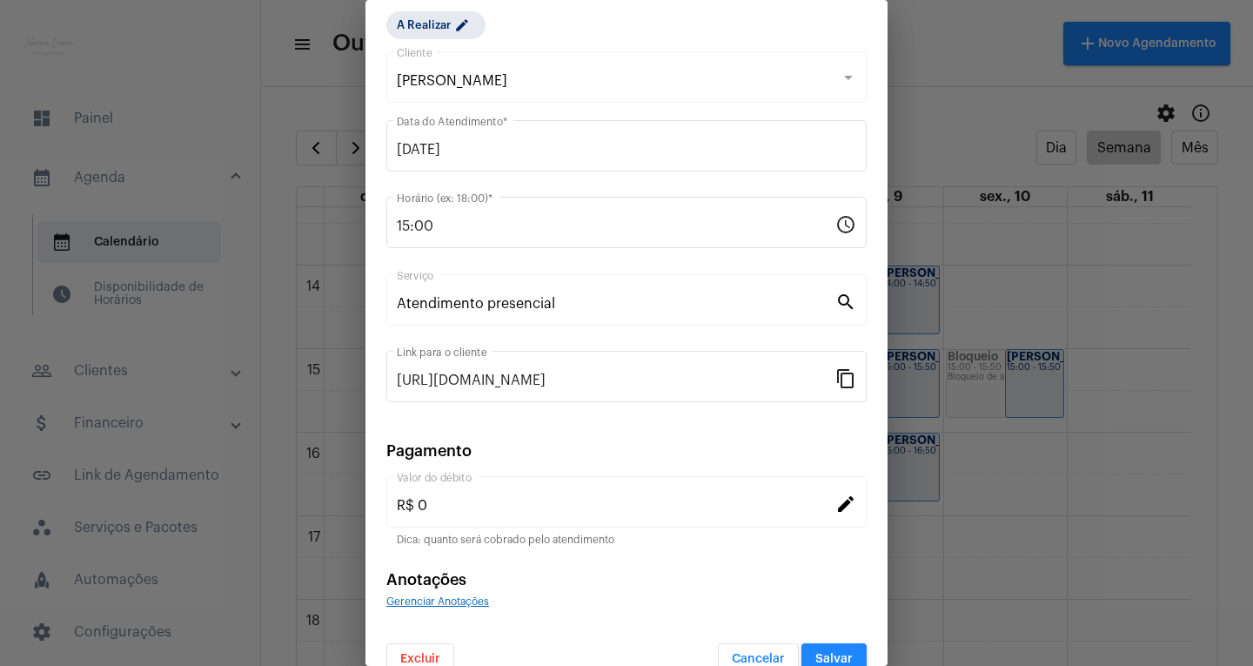
scroll to position [84, 0]
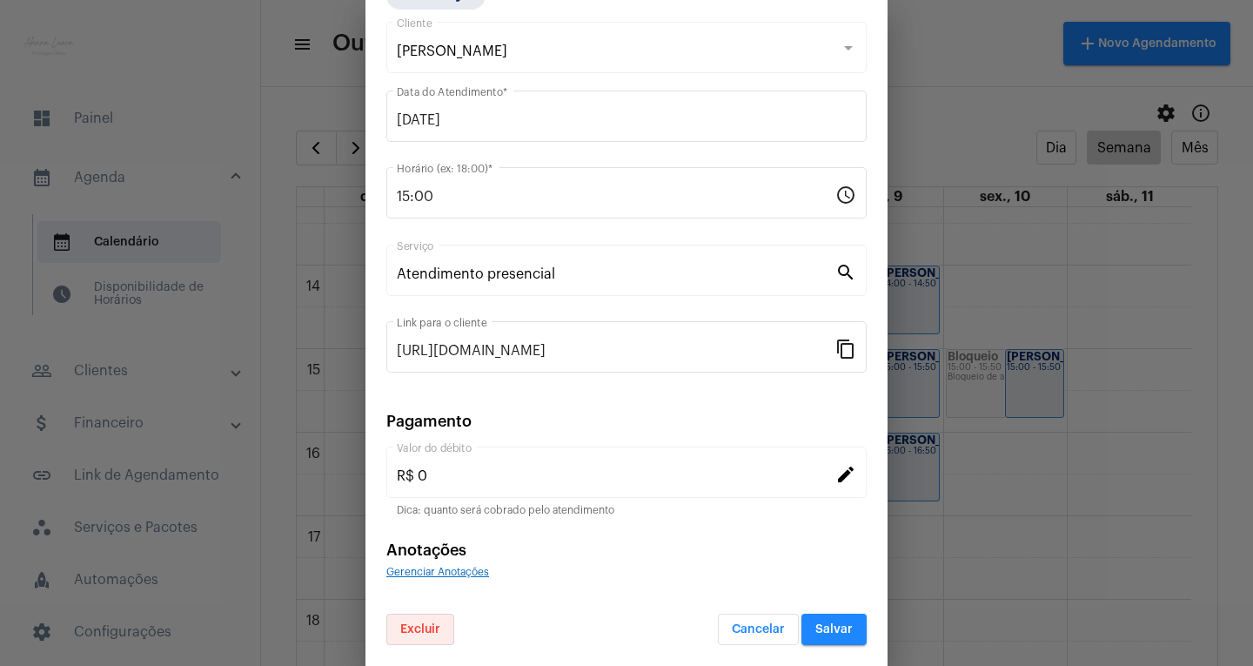
click at [435, 620] on button "Excluir" at bounding box center [420, 628] width 68 height 31
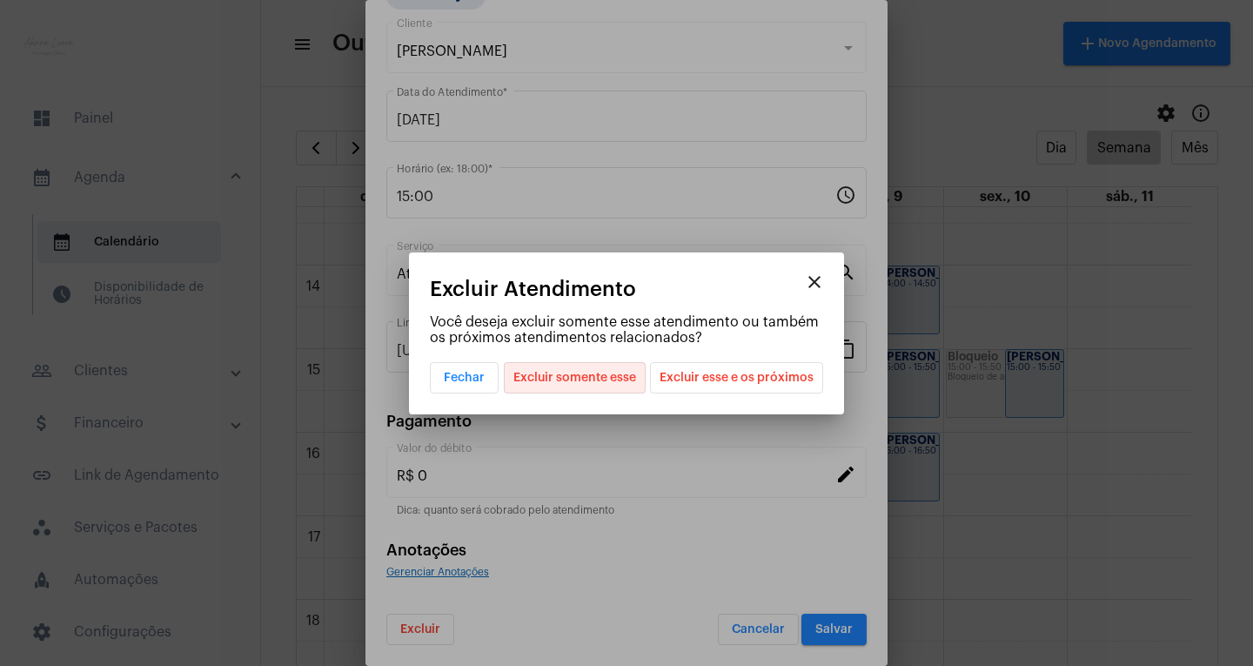
click at [594, 384] on span "Excluir somente esse" at bounding box center [574, 378] width 123 height 30
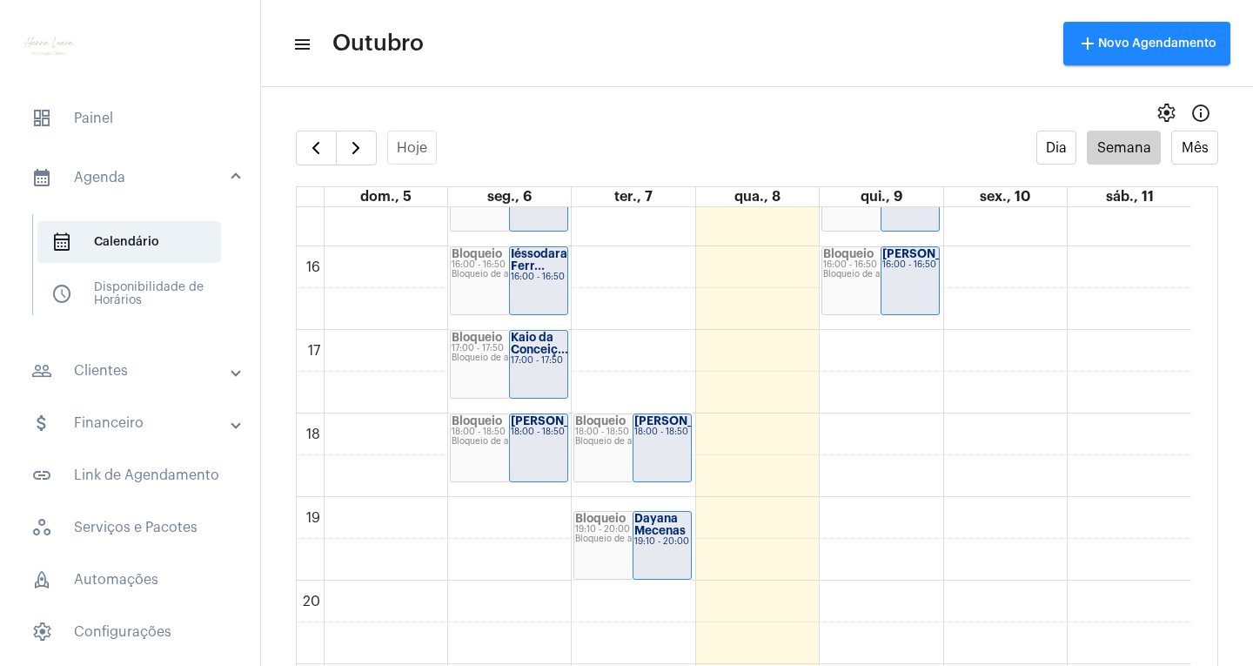
scroll to position [1372, 0]
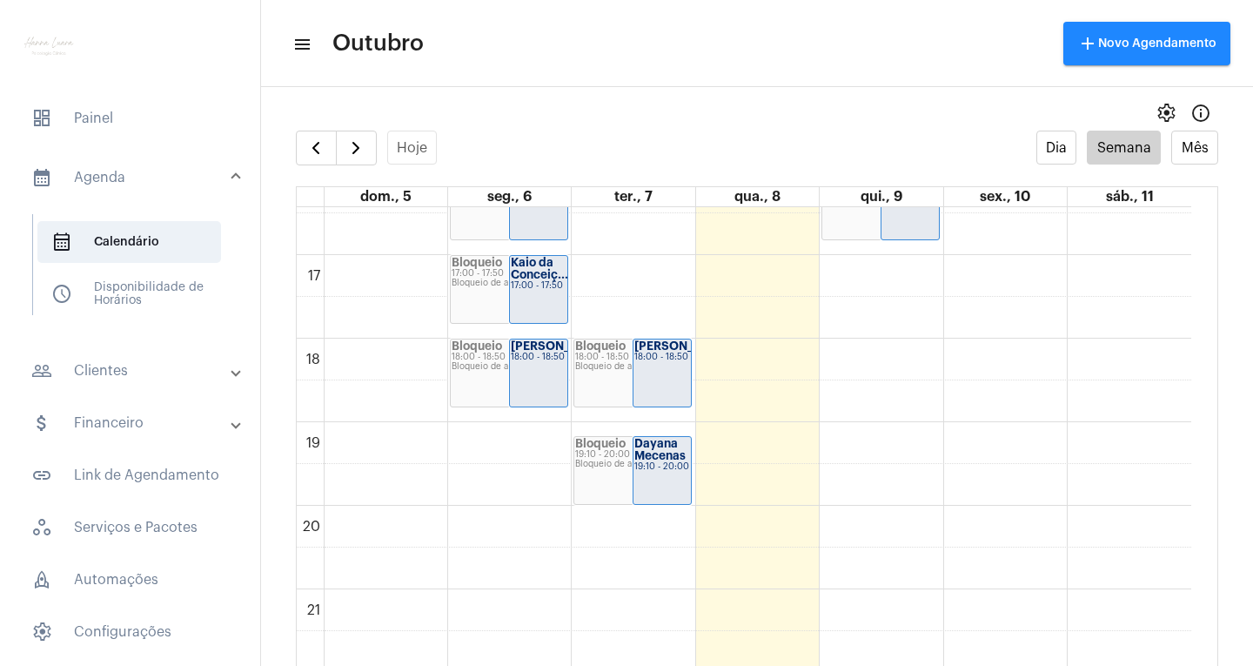
click at [142, 378] on mat-panel-title "people_outline Clientes" at bounding box center [131, 370] width 201 height 21
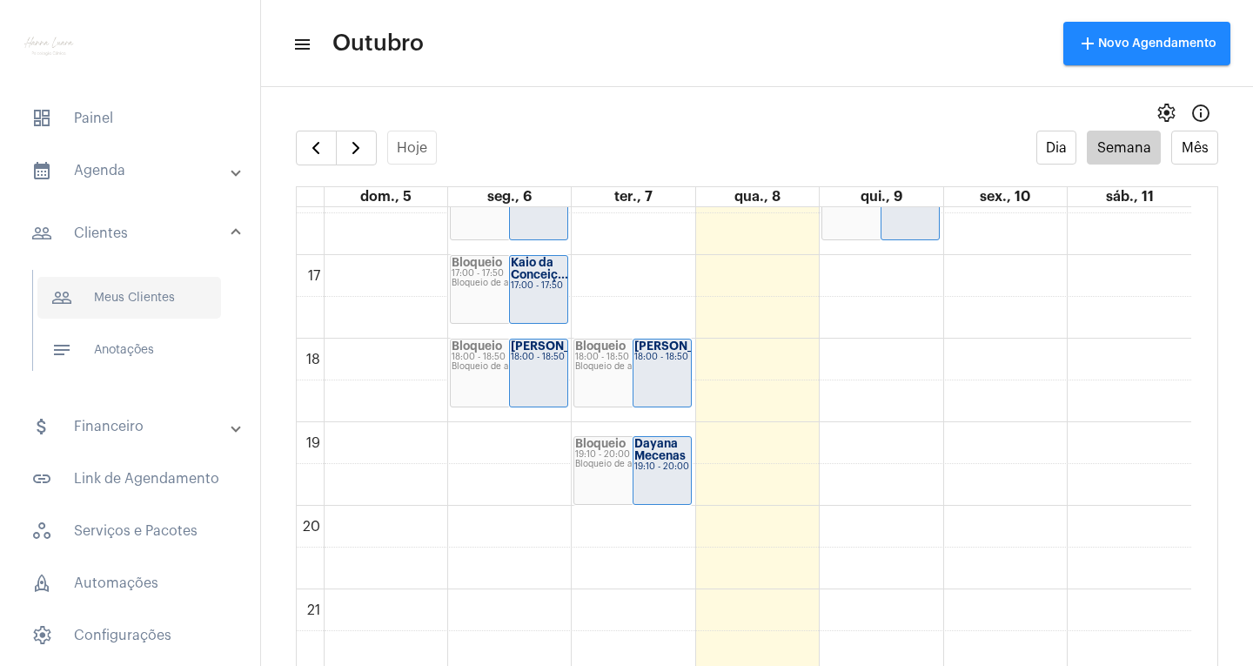
click at [162, 303] on span "people_outline Meus Clientes" at bounding box center [129, 298] width 184 height 42
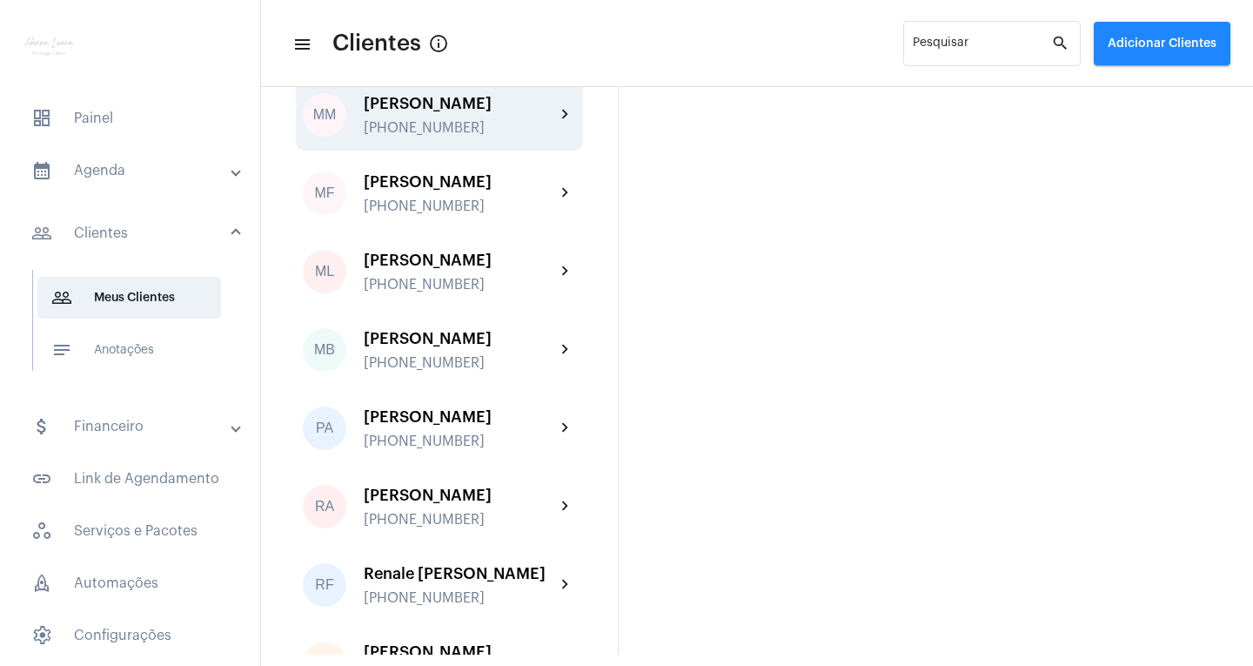
scroll to position [2959, 0]
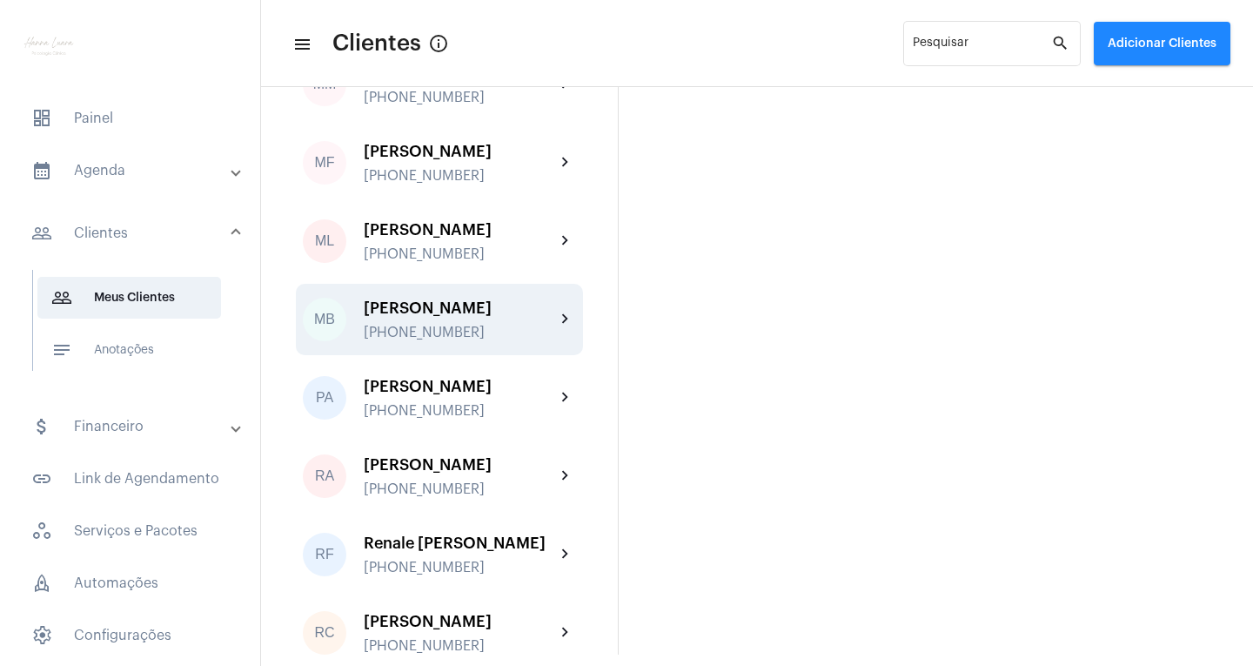
click at [483, 317] on div "[PERSON_NAME]" at bounding box center [459, 307] width 191 height 17
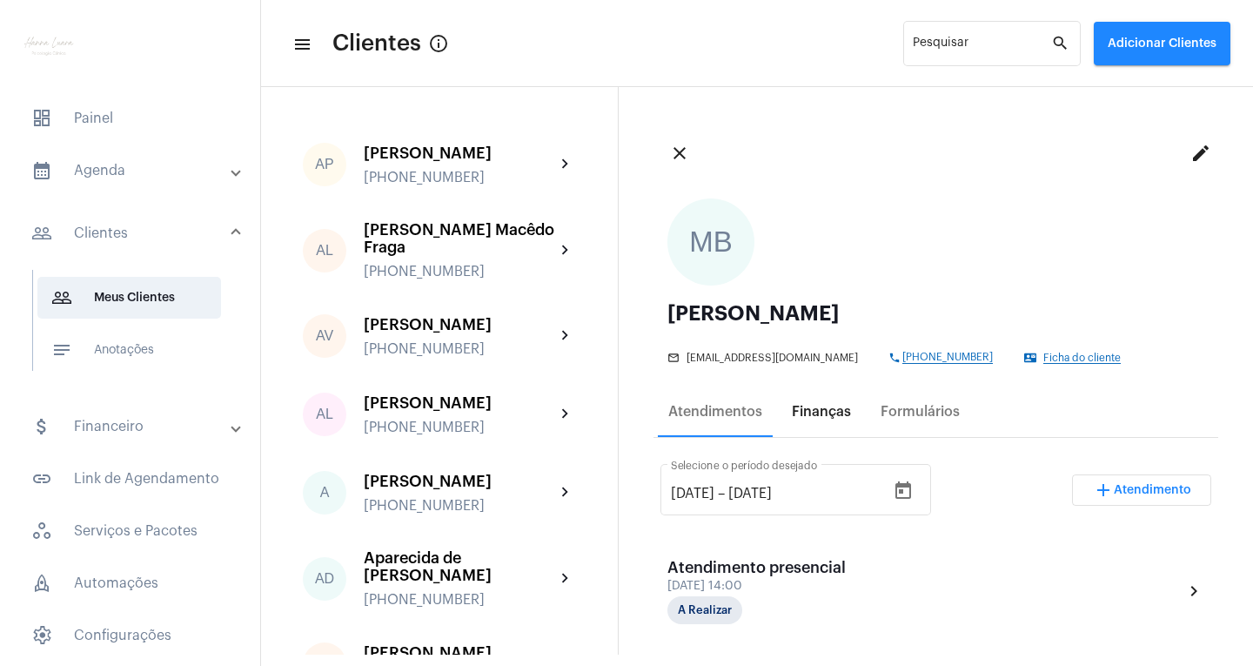
click at [821, 418] on div "Finanças" at bounding box center [821, 412] width 59 height 16
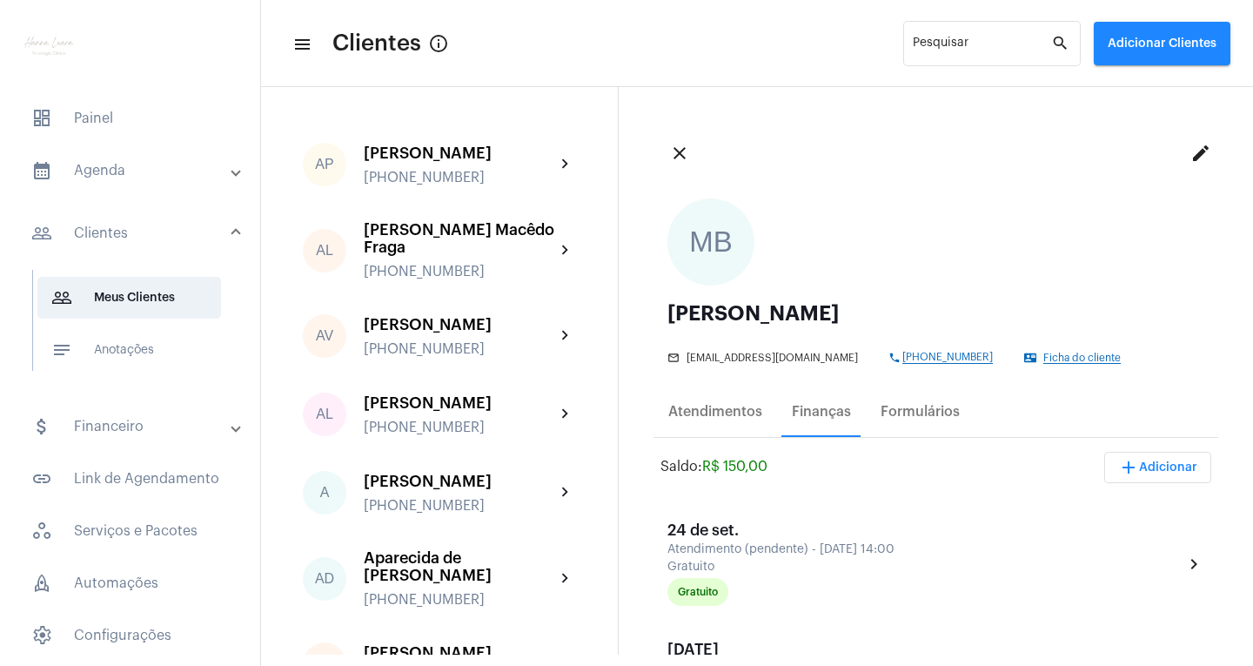
click at [1129, 460] on button "add Adicionar" at bounding box center [1157, 467] width 107 height 31
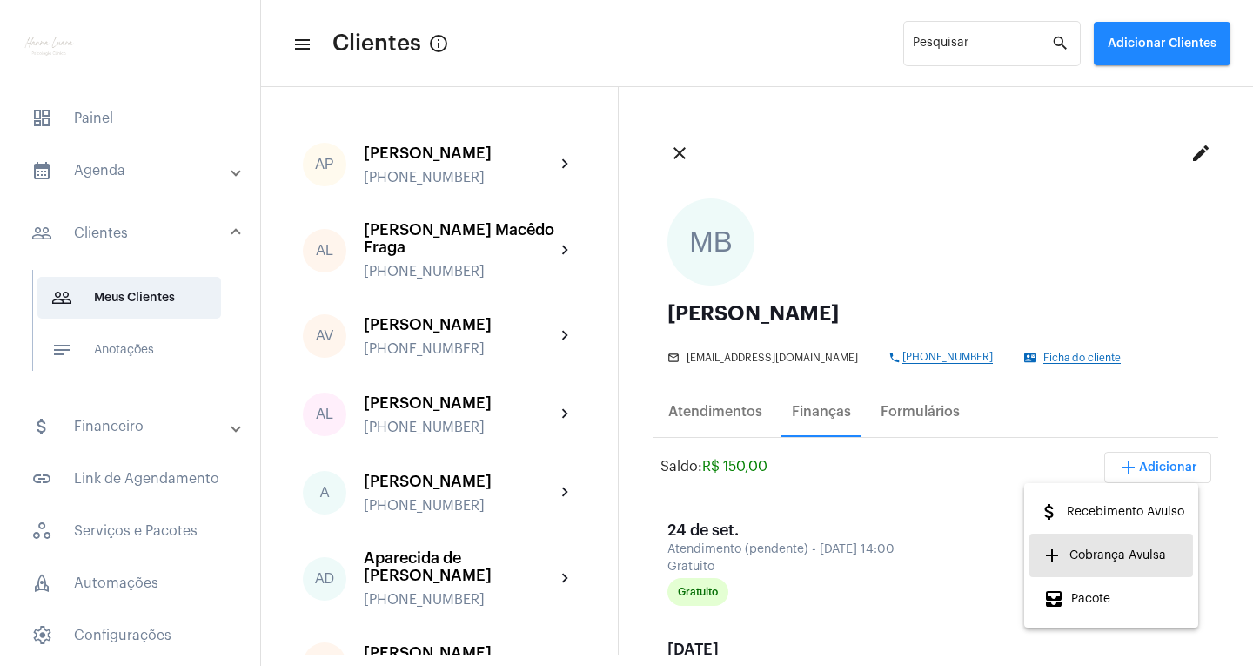
click at [1135, 544] on span "add Cobrança Avulsa" at bounding box center [1104, 555] width 123 height 31
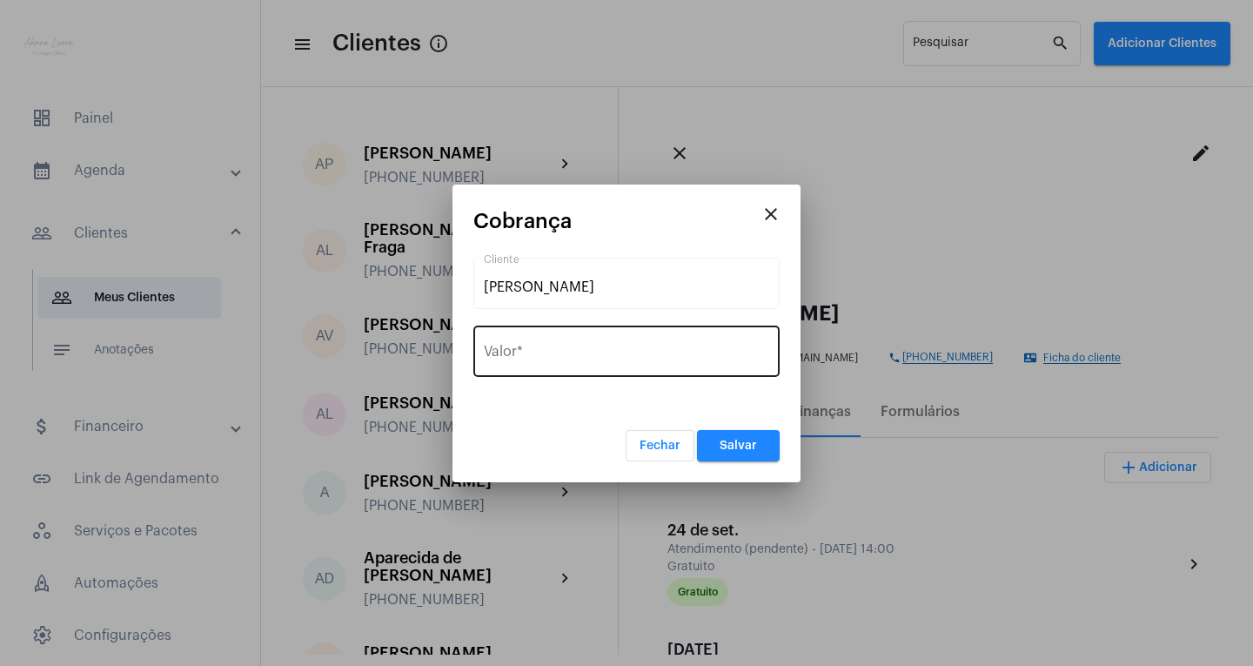
click at [534, 345] on div "Valor *" at bounding box center [626, 349] width 285 height 55
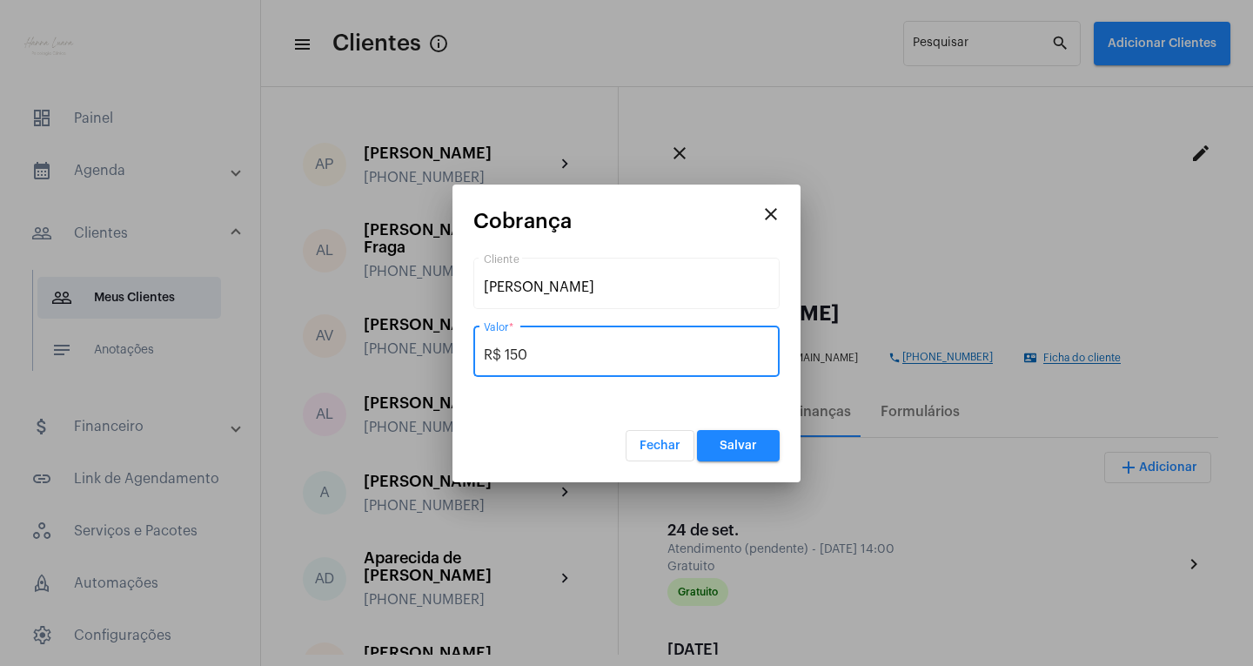
type input "R$ 150"
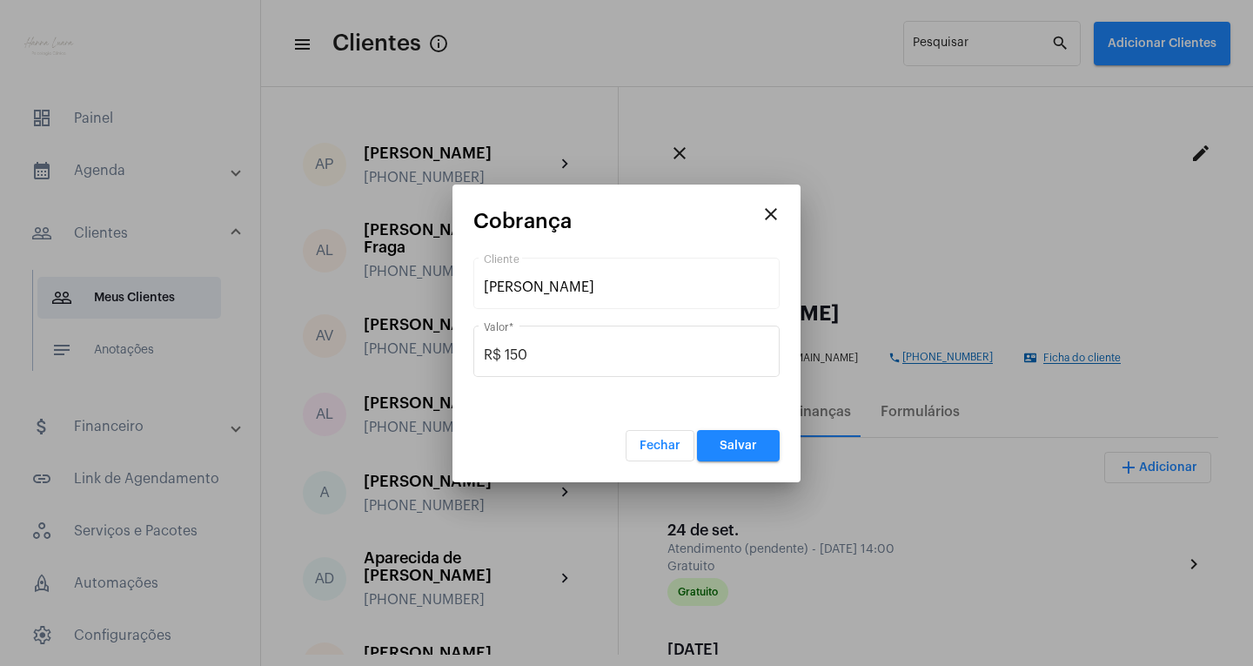
click at [782, 446] on mat-dialog-container "close Cobrança [PERSON_NAME] Cliente R$ 150 Valor * [PERSON_NAME]" at bounding box center [626, 333] width 348 height 298
click at [763, 445] on button "Salvar" at bounding box center [738, 445] width 83 height 31
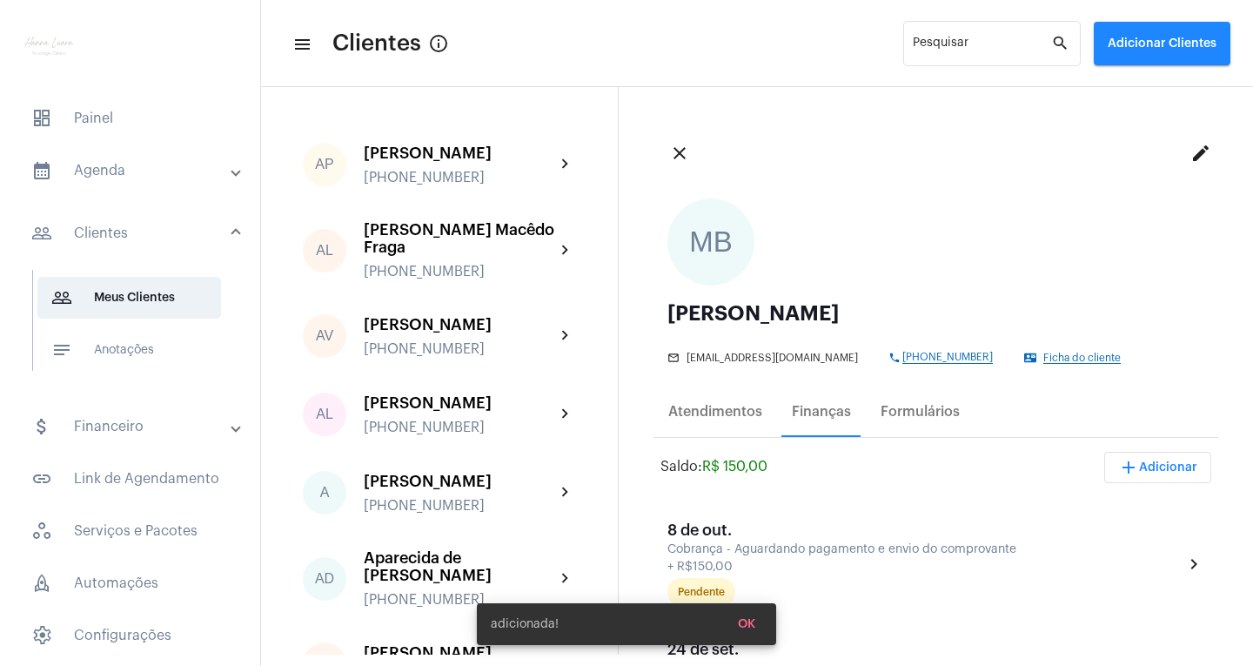
click at [757, 622] on button "OK" at bounding box center [746, 623] width 45 height 31
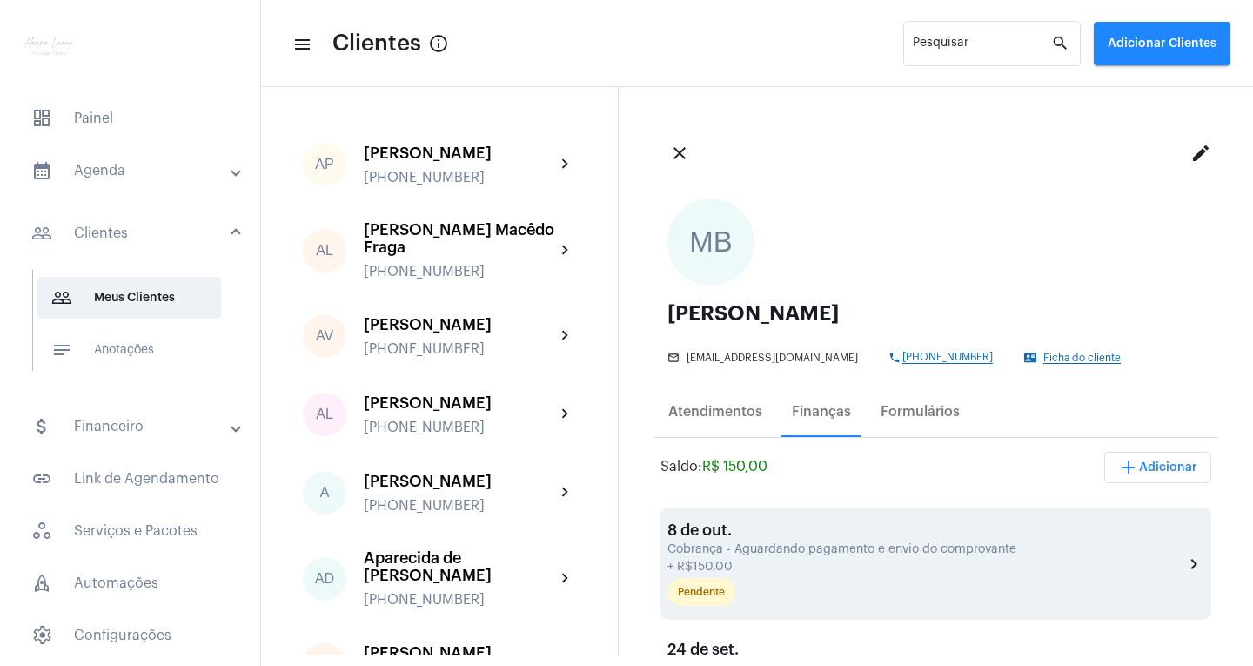
click at [874, 573] on div "[DATE] Cobrança - Aguardando pagamento e envio do comprovante + R$150,00 Penden…" at bounding box center [925, 563] width 516 height 84
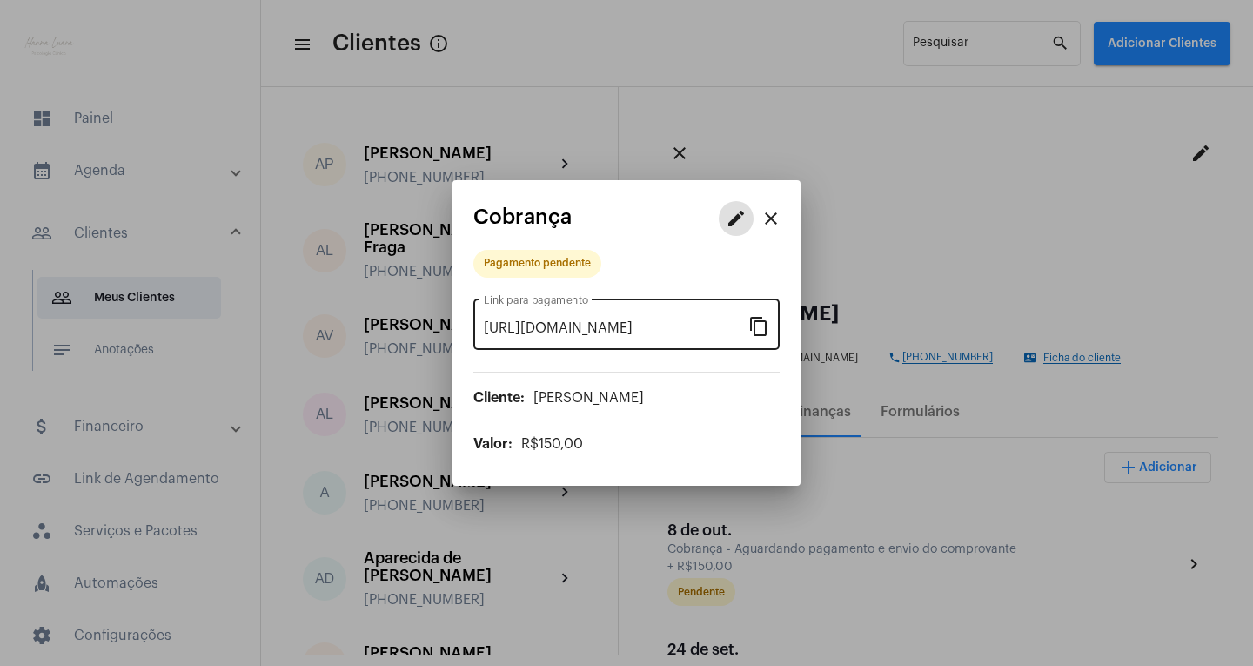
click at [772, 324] on div "[URL][DOMAIN_NAME] Link para pagamento content_copy" at bounding box center [626, 322] width 306 height 55
click at [764, 330] on mat-icon "content_copy" at bounding box center [758, 325] width 21 height 21
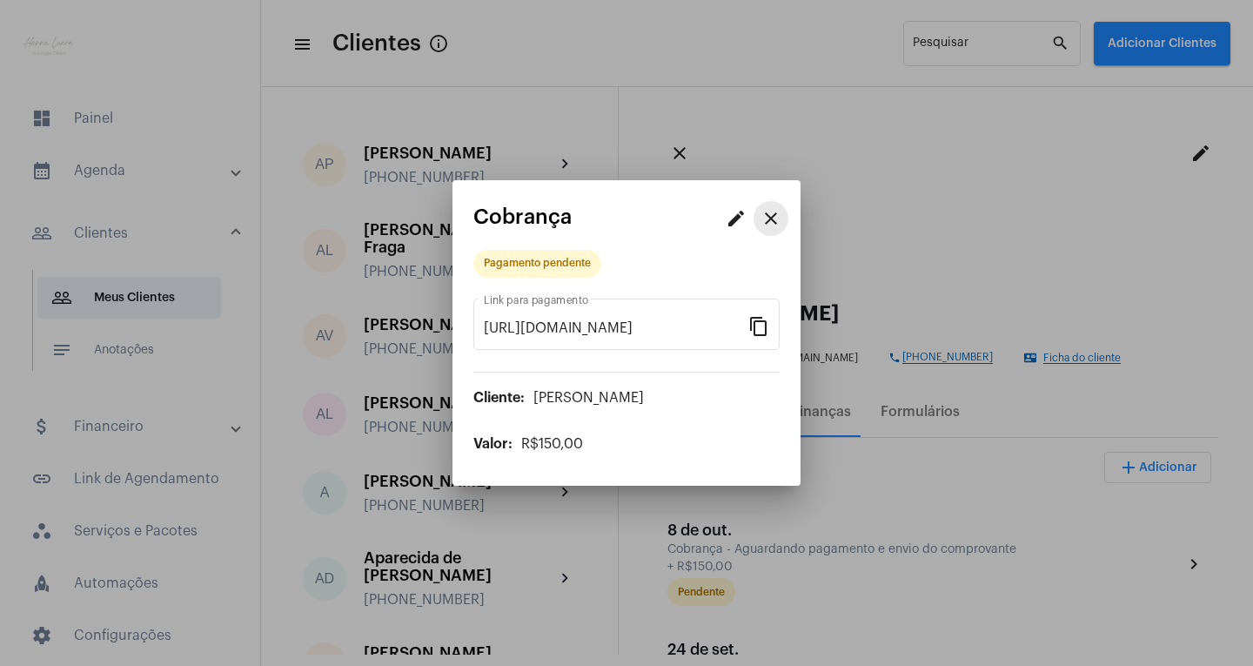
click at [781, 223] on button "close" at bounding box center [771, 218] width 35 height 35
